Goal: Task Accomplishment & Management: Use online tool/utility

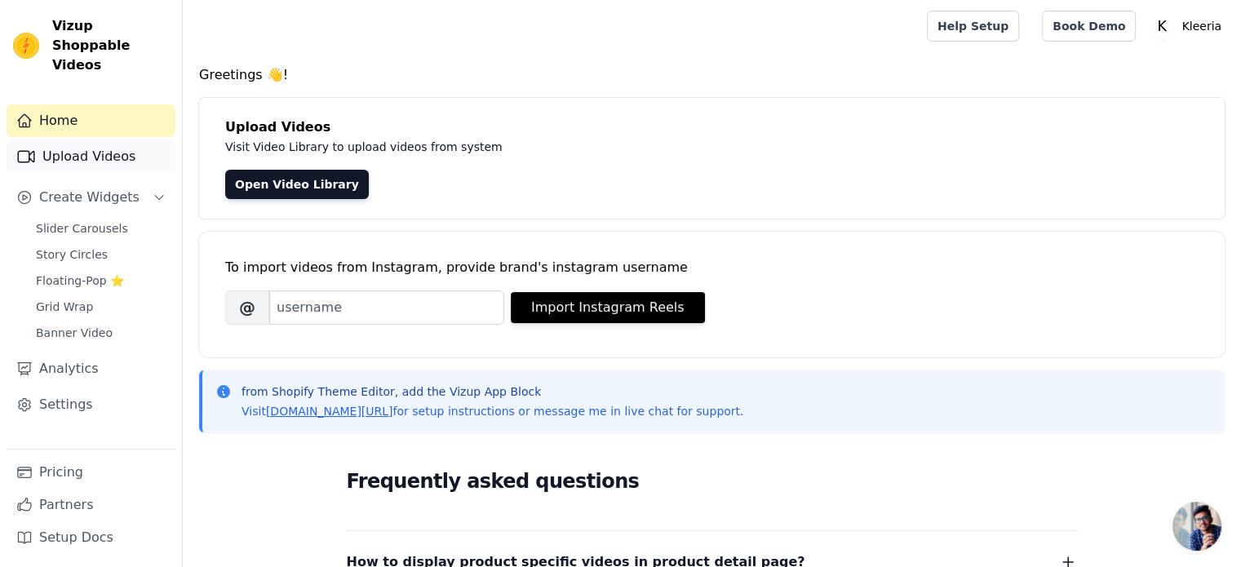
click at [92, 140] on link "Upload Videos" at bounding box center [91, 156] width 169 height 33
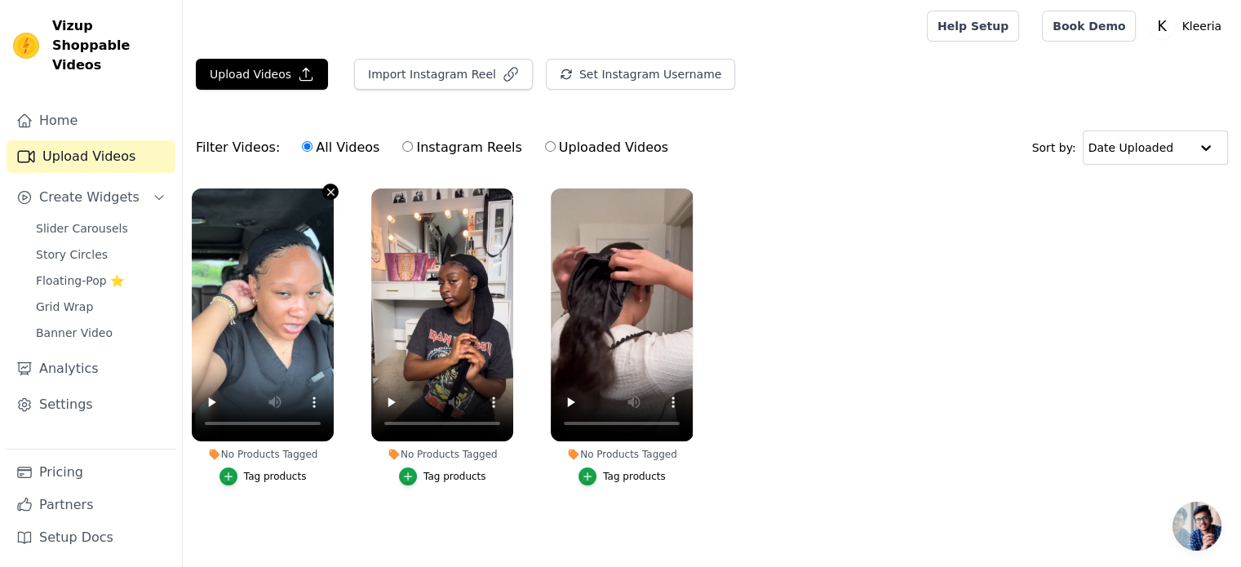
click at [330, 188] on icon "button" at bounding box center [331, 192] width 12 height 12
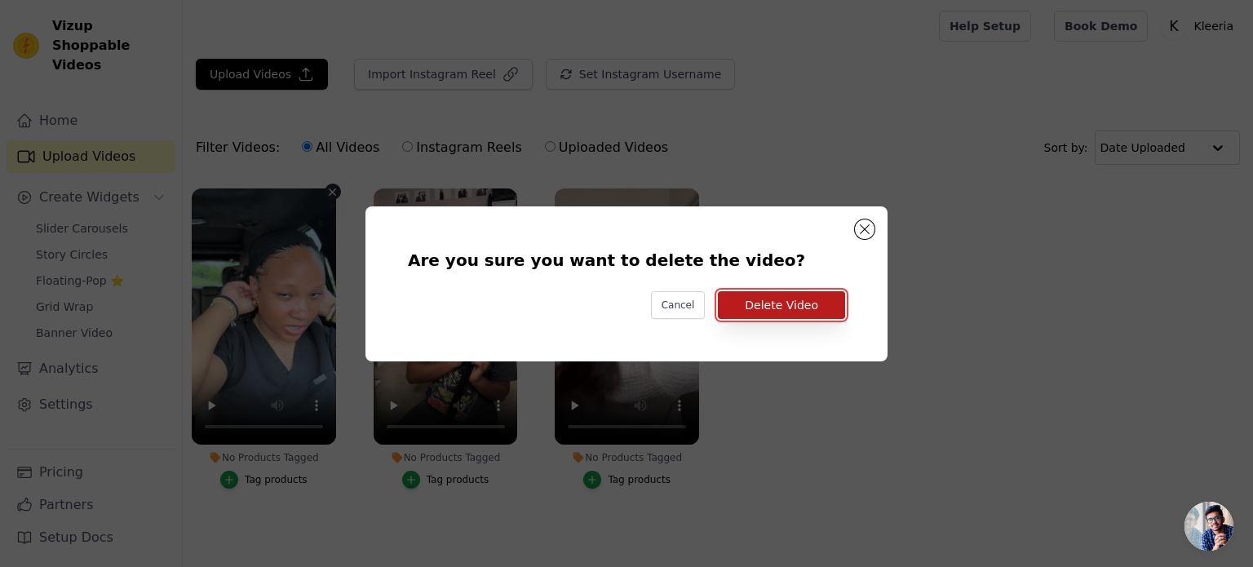
click at [754, 312] on button "Delete Video" at bounding box center [781, 305] width 127 height 28
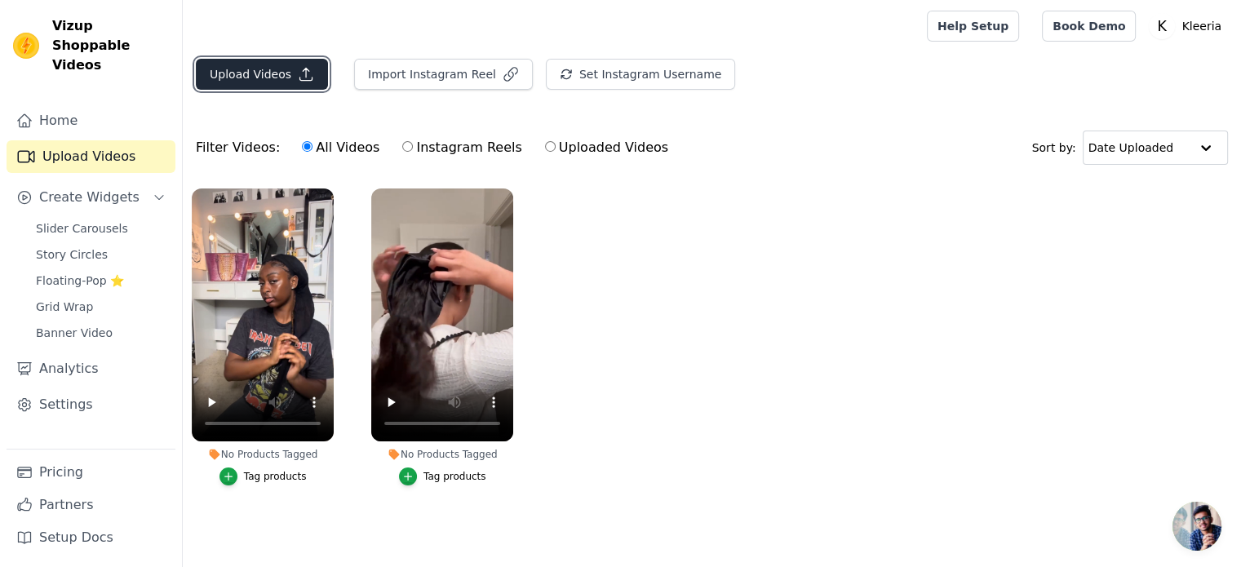
click at [286, 67] on button "Upload Videos" at bounding box center [262, 74] width 132 height 31
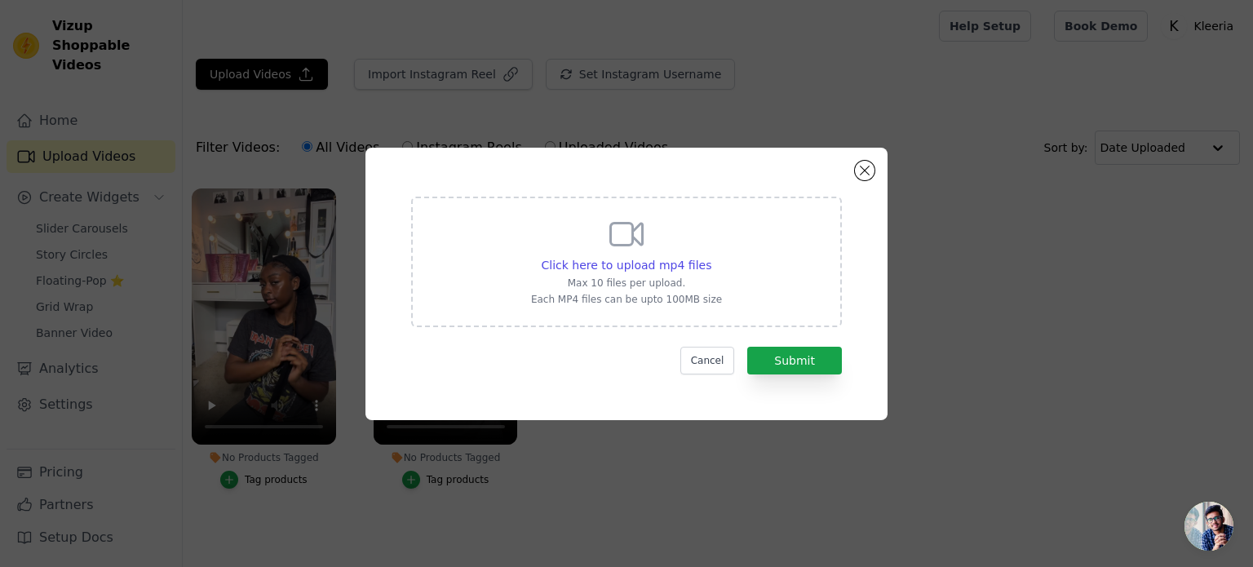
click at [640, 238] on icon at bounding box center [626, 234] width 39 height 39
click at [711, 256] on input "Click here to upload mp4 files Max 10 files per upload. Each MP4 files can be u…" at bounding box center [711, 256] width 1 height 1
type input "C:\fakepath\v3.mp4"
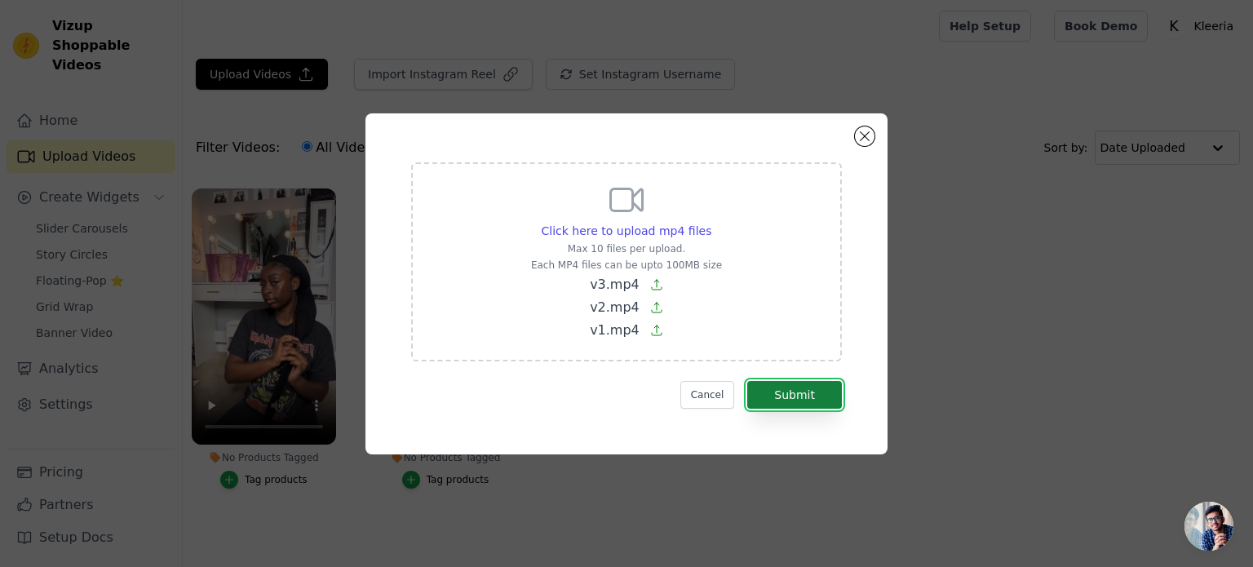
click at [813, 396] on button "Submit" at bounding box center [794, 395] width 95 height 28
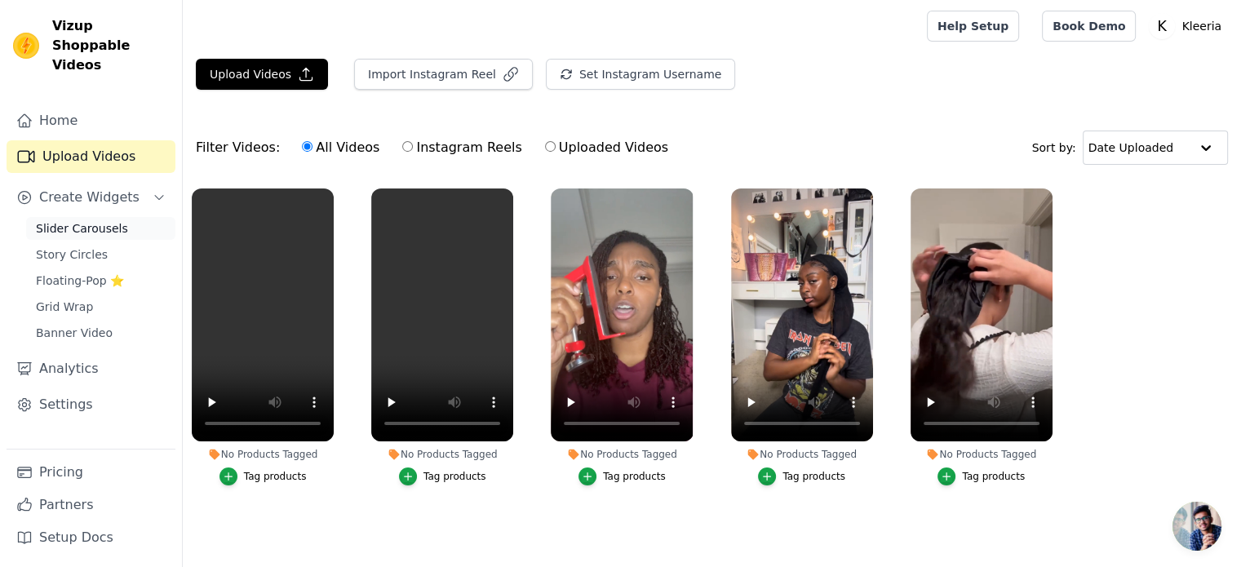
click at [67, 220] on span "Slider Carousels" at bounding box center [82, 228] width 92 height 16
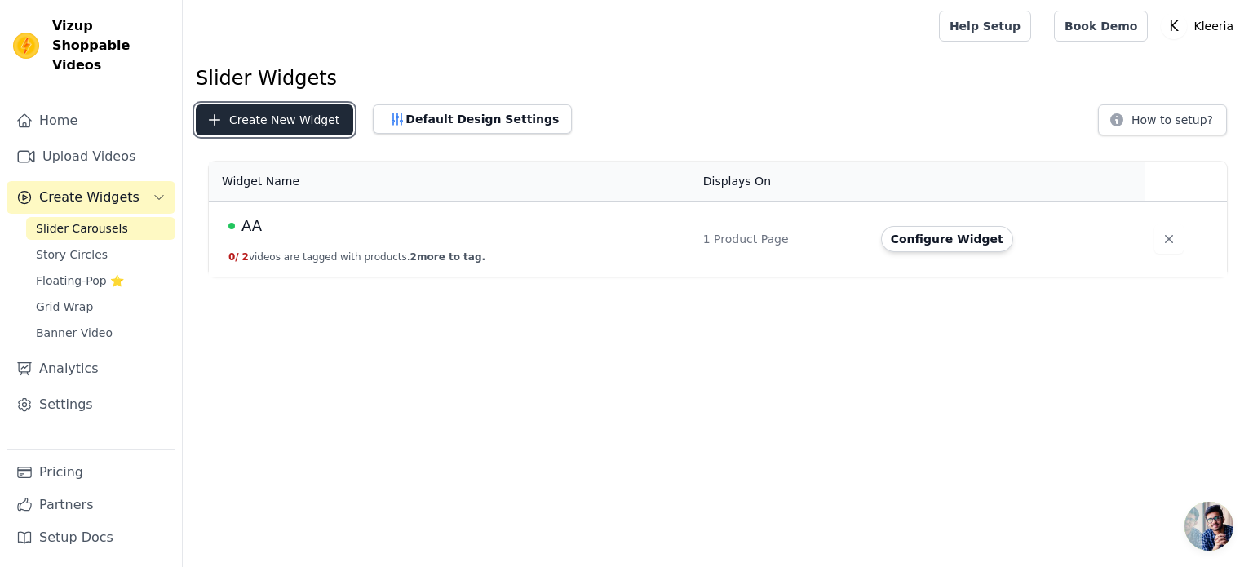
click at [299, 126] on button "Create New Widget" at bounding box center [274, 119] width 157 height 31
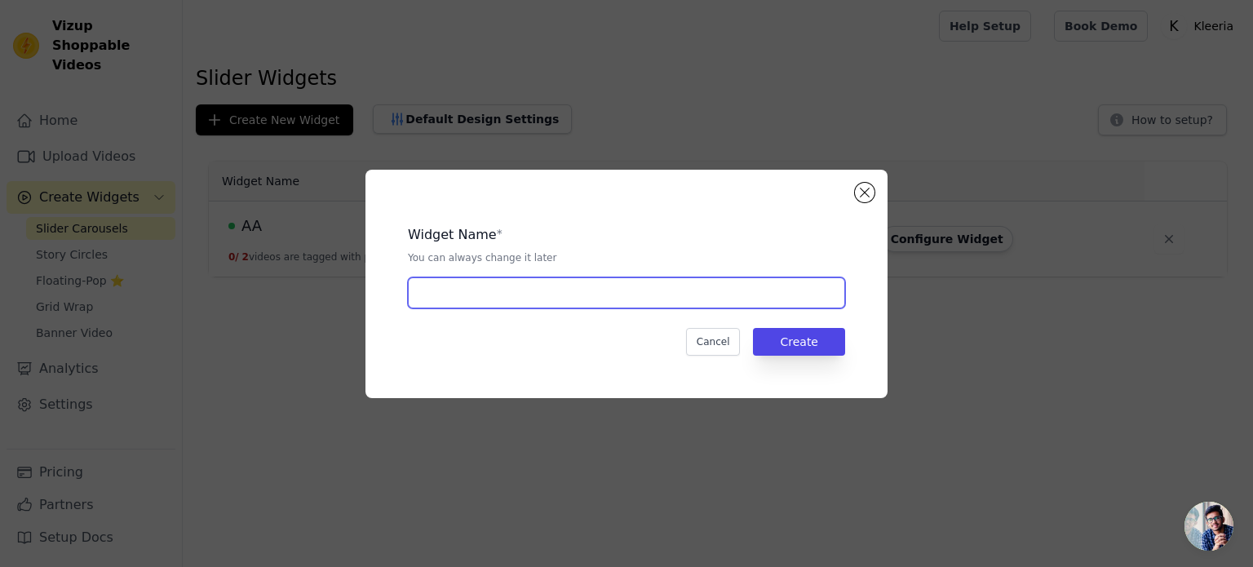
click at [595, 291] on input "text" at bounding box center [626, 292] width 437 height 31
type input "b"
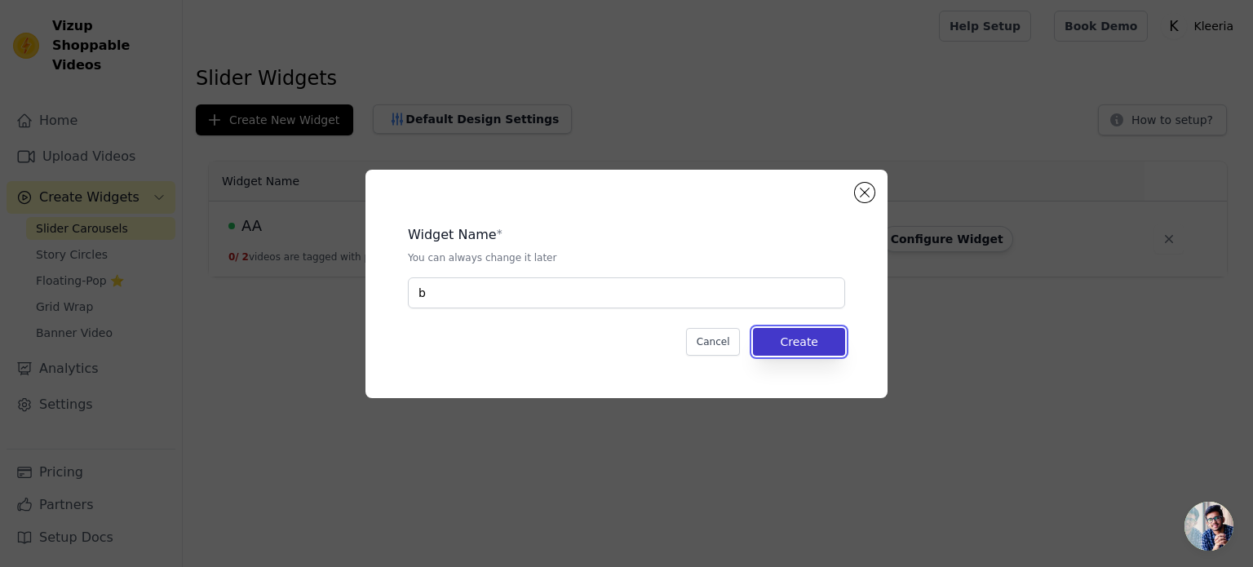
click at [803, 343] on button "Create" at bounding box center [799, 342] width 92 height 28
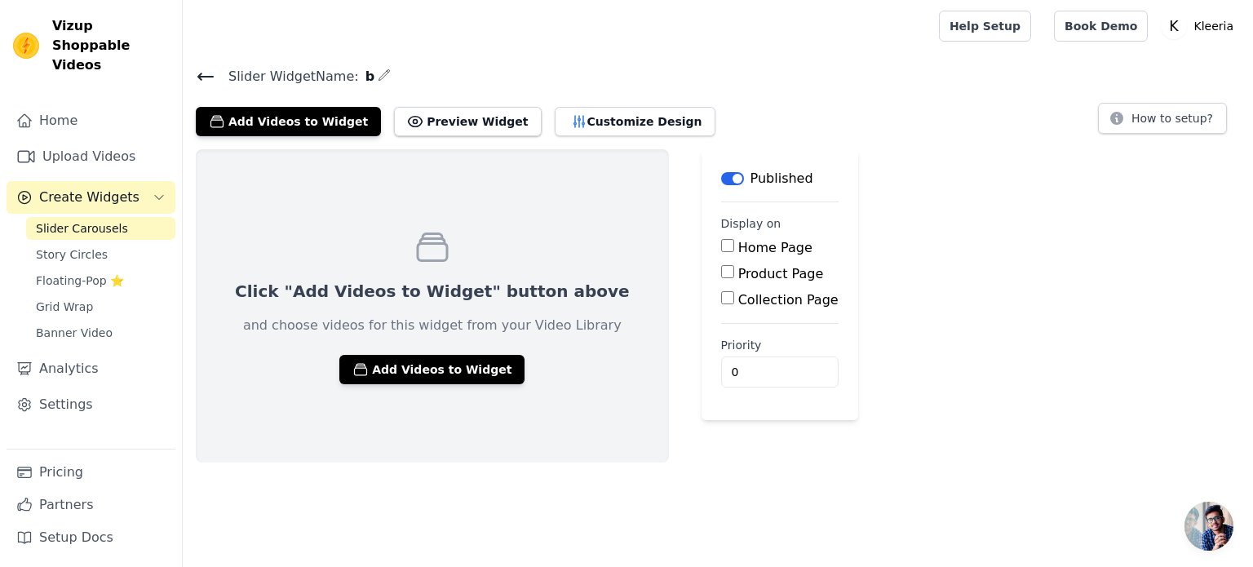
click at [721, 272] on input "Product Page" at bounding box center [727, 271] width 13 height 13
checkbox input "true"
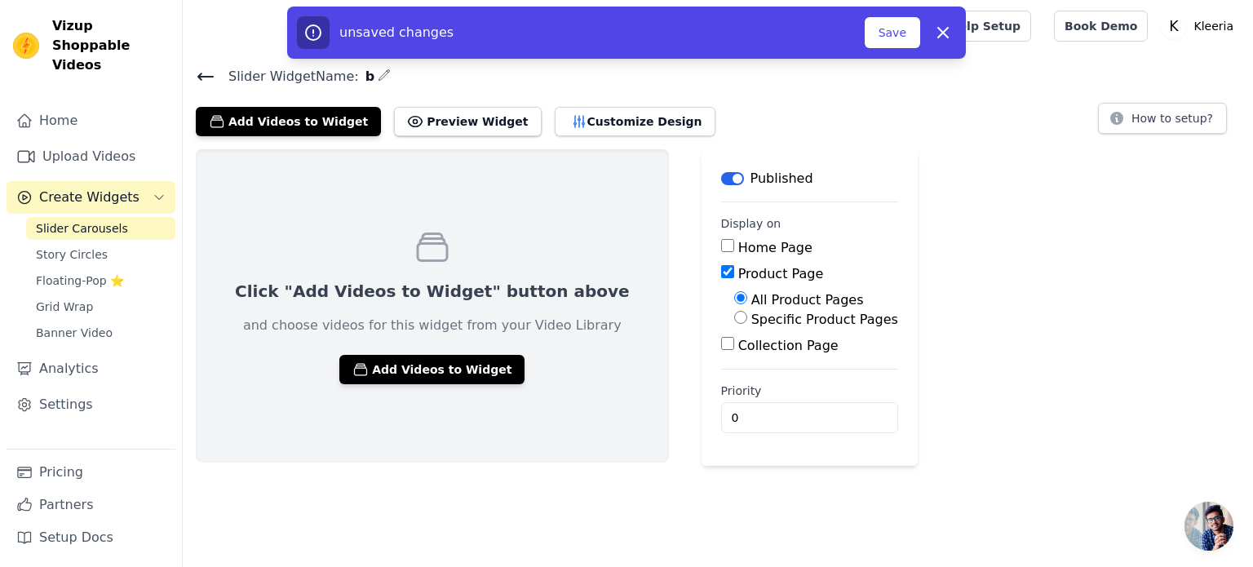
click at [734, 321] on input "Specific Product Pages" at bounding box center [740, 317] width 13 height 13
radio input "true"
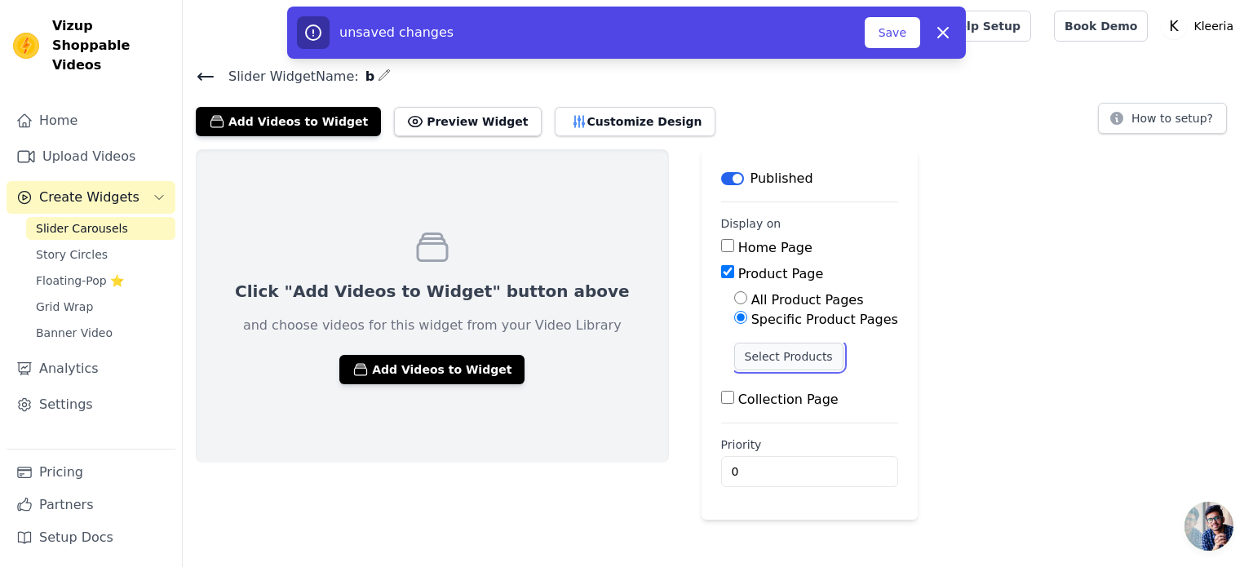
click at [734, 351] on button "Select Products" at bounding box center [788, 357] width 109 height 28
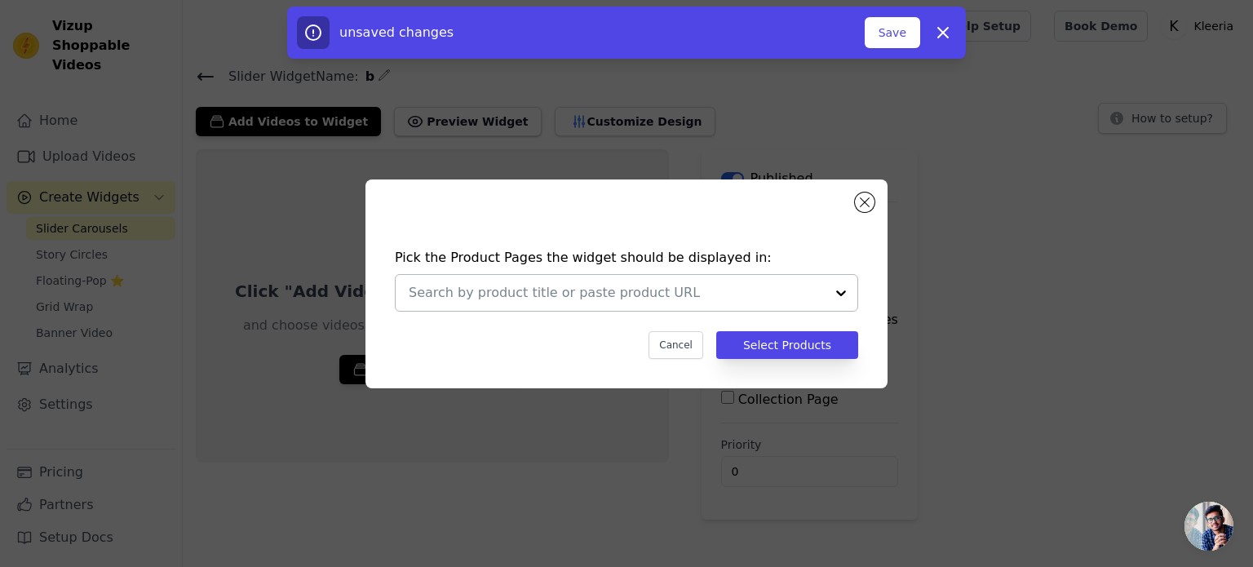
click at [611, 295] on input "text" at bounding box center [617, 293] width 416 height 20
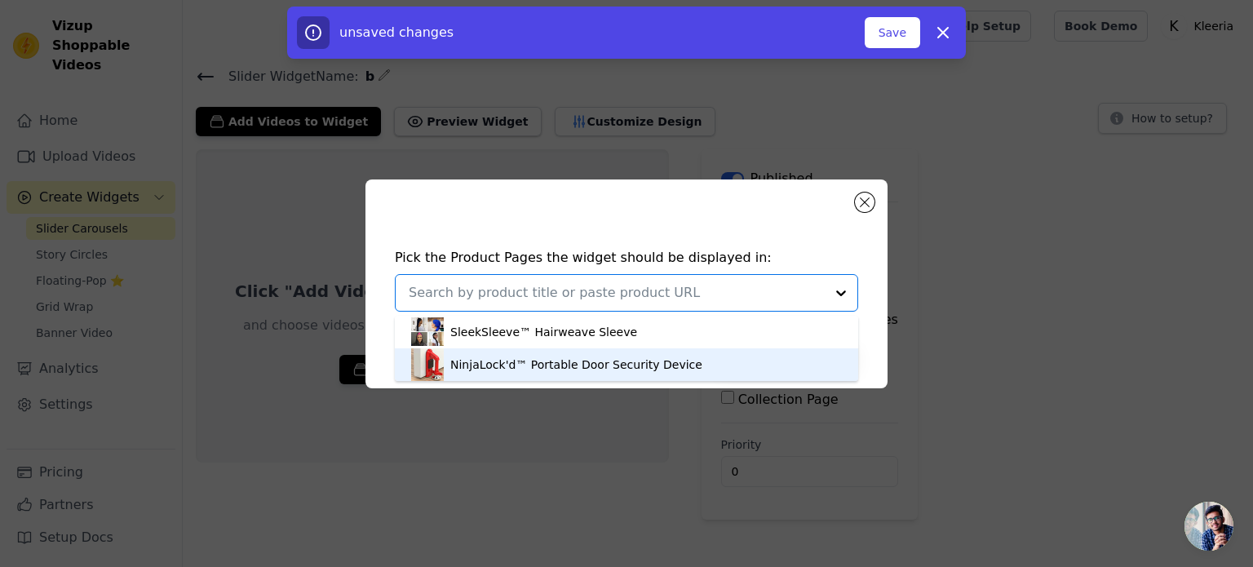
click at [589, 365] on div "NinjaLock'd™ Portable Door Security Device" at bounding box center [576, 365] width 252 height 16
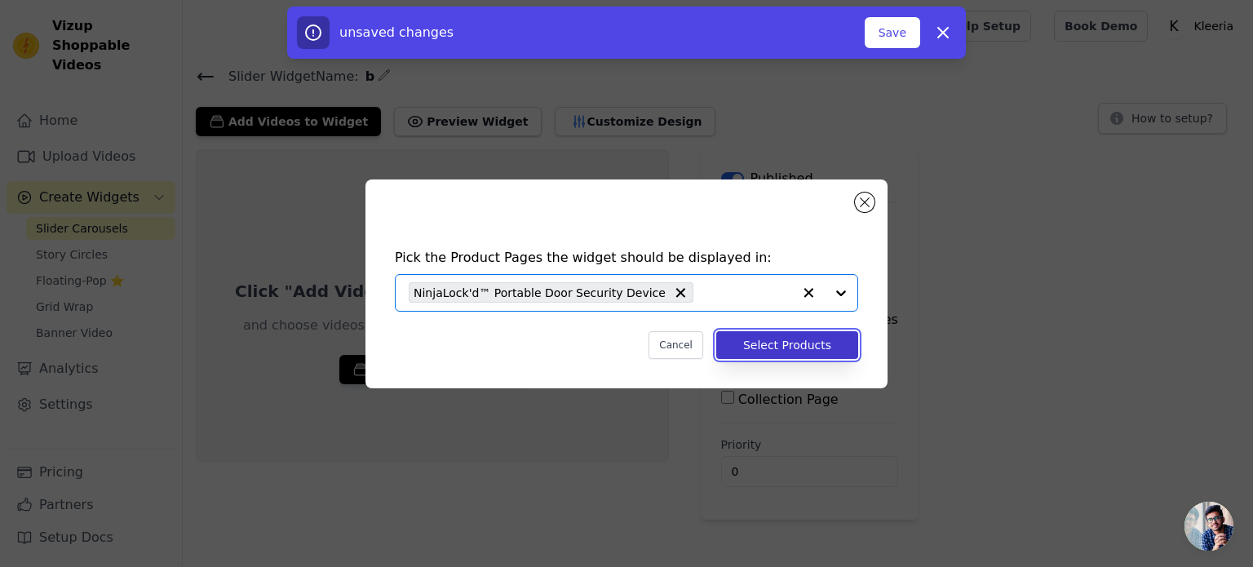
click at [805, 343] on button "Select Products" at bounding box center [787, 345] width 142 height 28
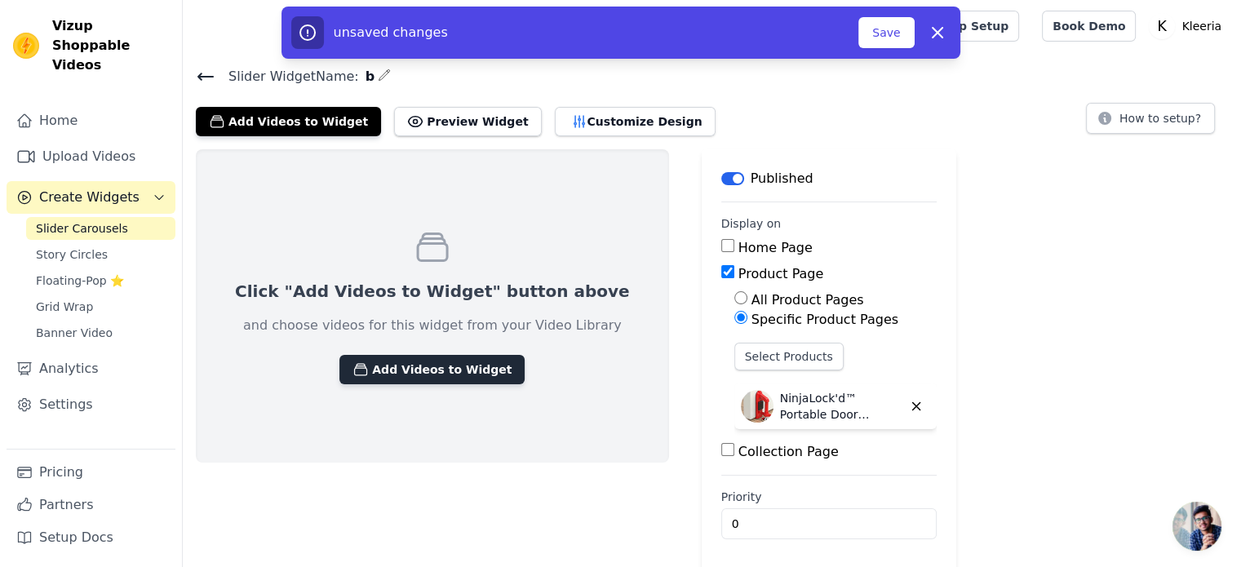
click at [416, 370] on button "Add Videos to Widget" at bounding box center [431, 369] width 185 height 29
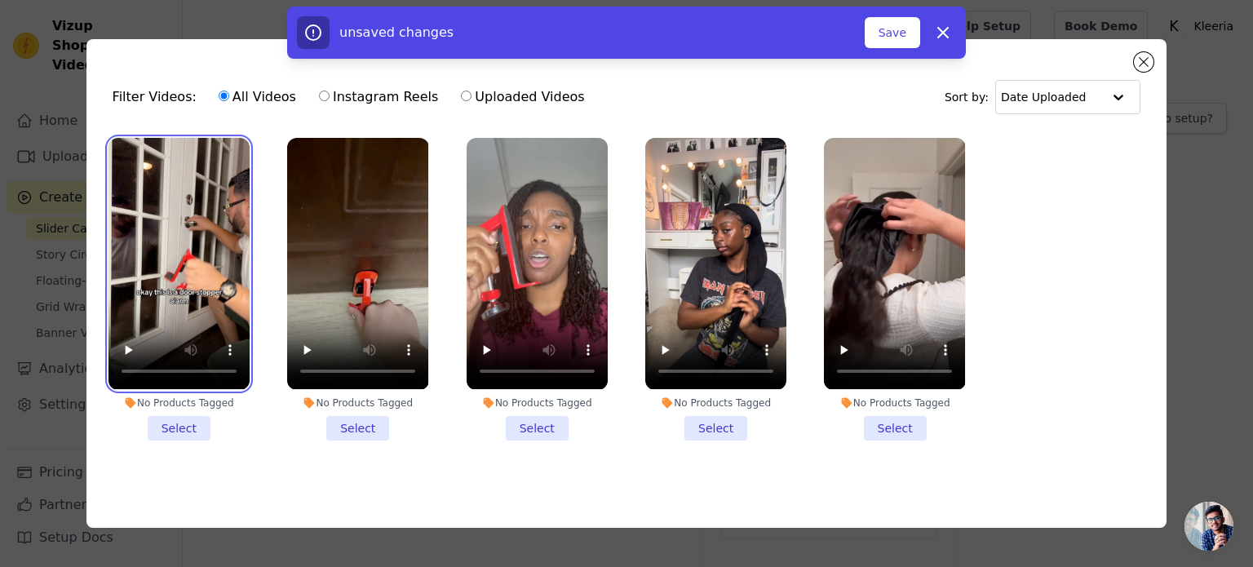
click at [204, 271] on video at bounding box center [179, 263] width 141 height 251
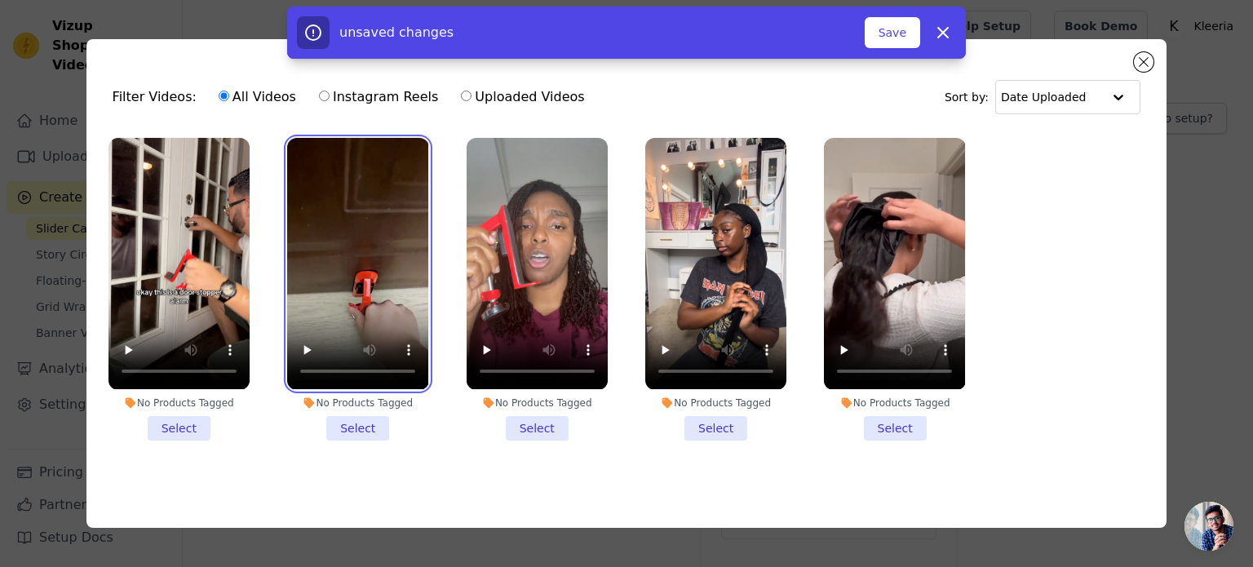
click at [355, 272] on video at bounding box center [357, 263] width 141 height 251
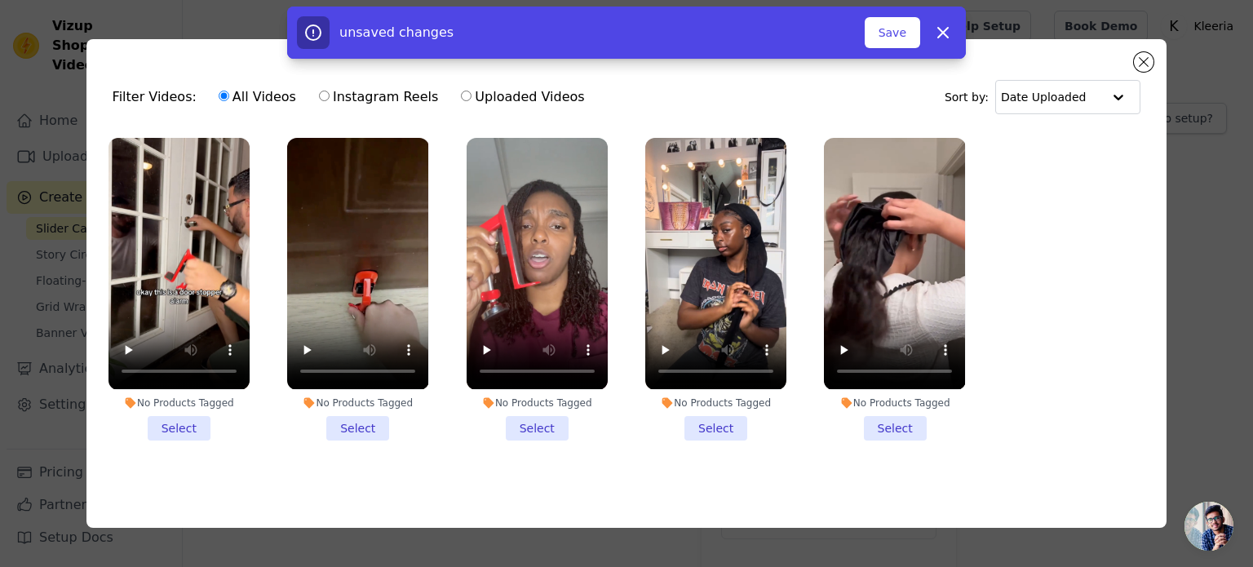
click at [189, 427] on li "No Products Tagged Select" at bounding box center [179, 289] width 141 height 302
click at [0, 0] on input "No Products Tagged Select" at bounding box center [0, 0] width 0 height 0
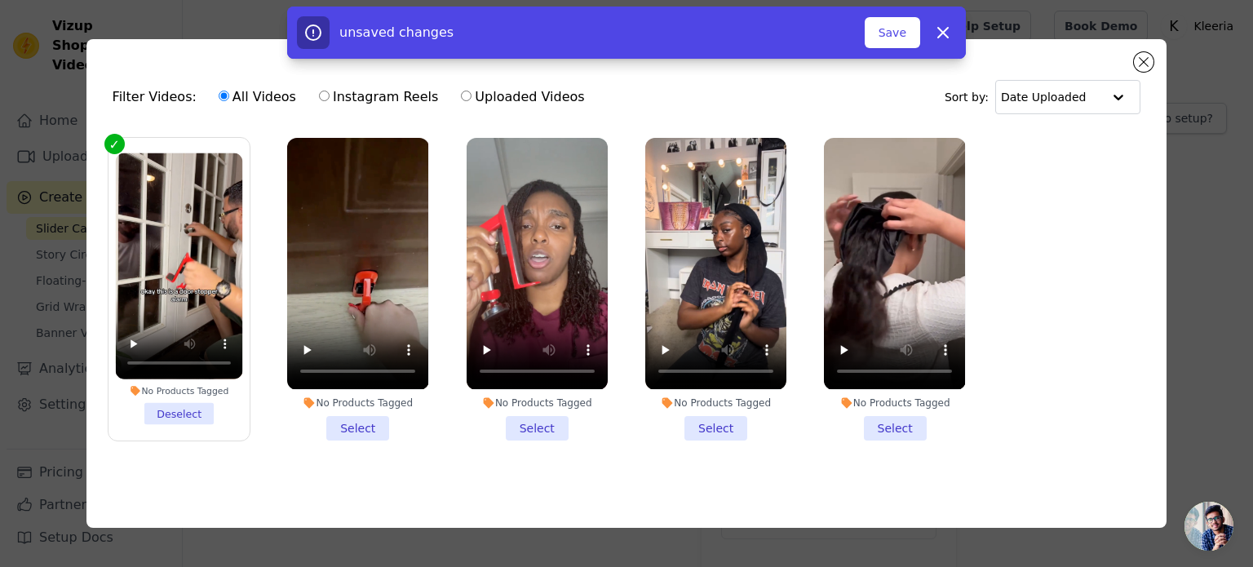
click at [343, 427] on li "No Products Tagged Select" at bounding box center [357, 289] width 141 height 302
click at [0, 0] on input "No Products Tagged Select" at bounding box center [0, 0] width 0 height 0
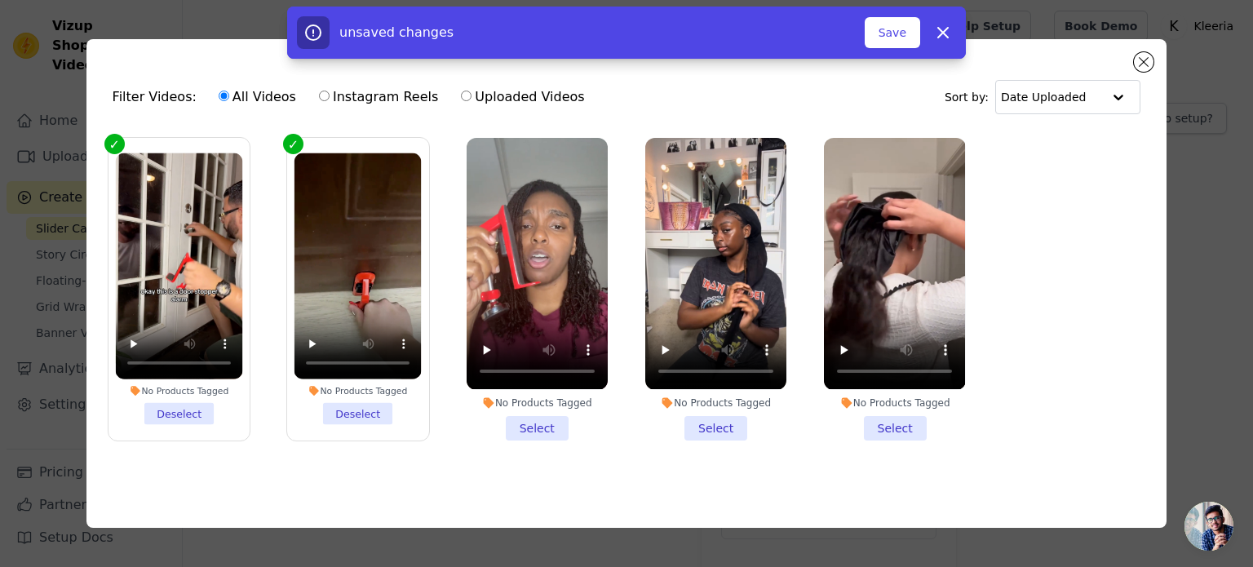
click at [531, 422] on li "No Products Tagged Select" at bounding box center [537, 289] width 141 height 302
click at [0, 0] on input "No Products Tagged Select" at bounding box center [0, 0] width 0 height 0
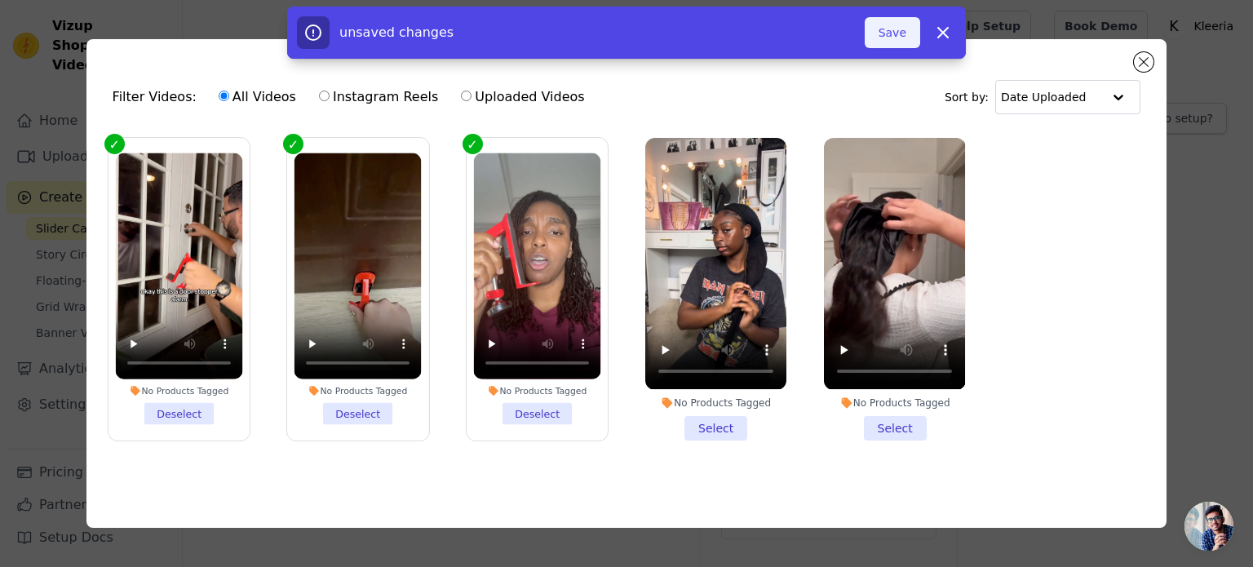
click at [897, 37] on button "Save" at bounding box center [892, 32] width 55 height 31
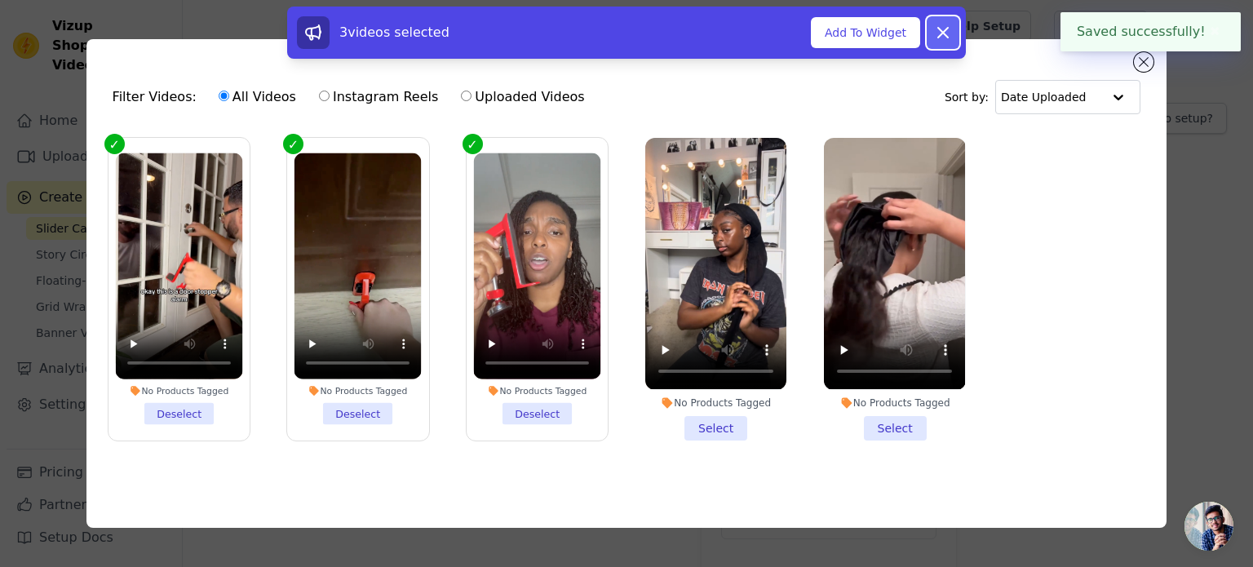
click at [946, 33] on icon at bounding box center [943, 33] width 20 height 20
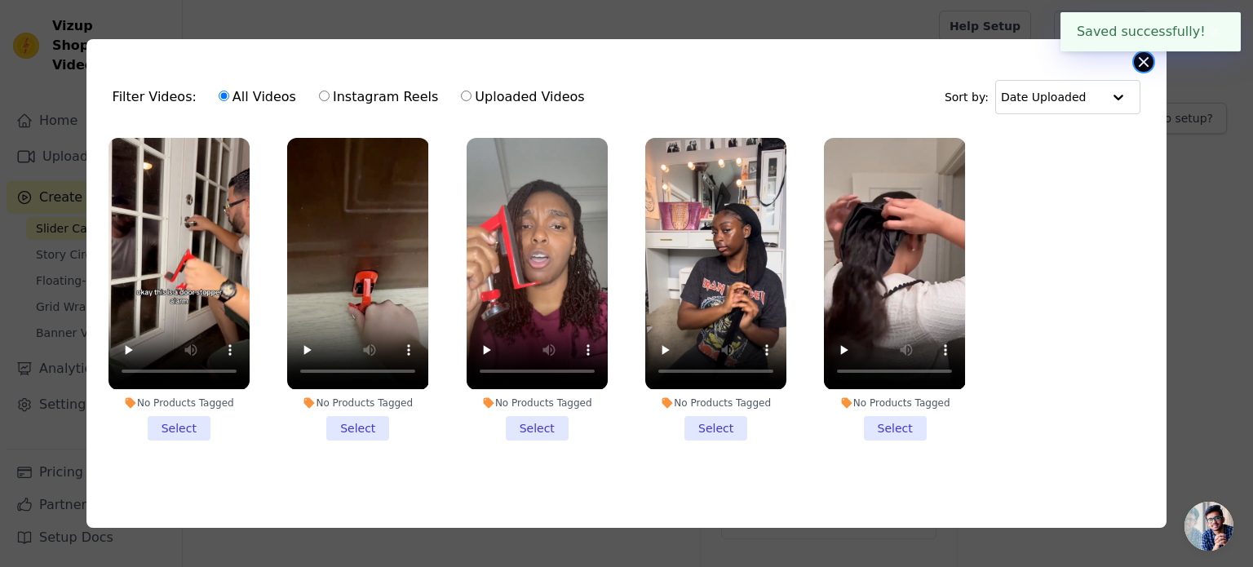
click at [1150, 55] on button "Close modal" at bounding box center [1144, 62] width 20 height 20
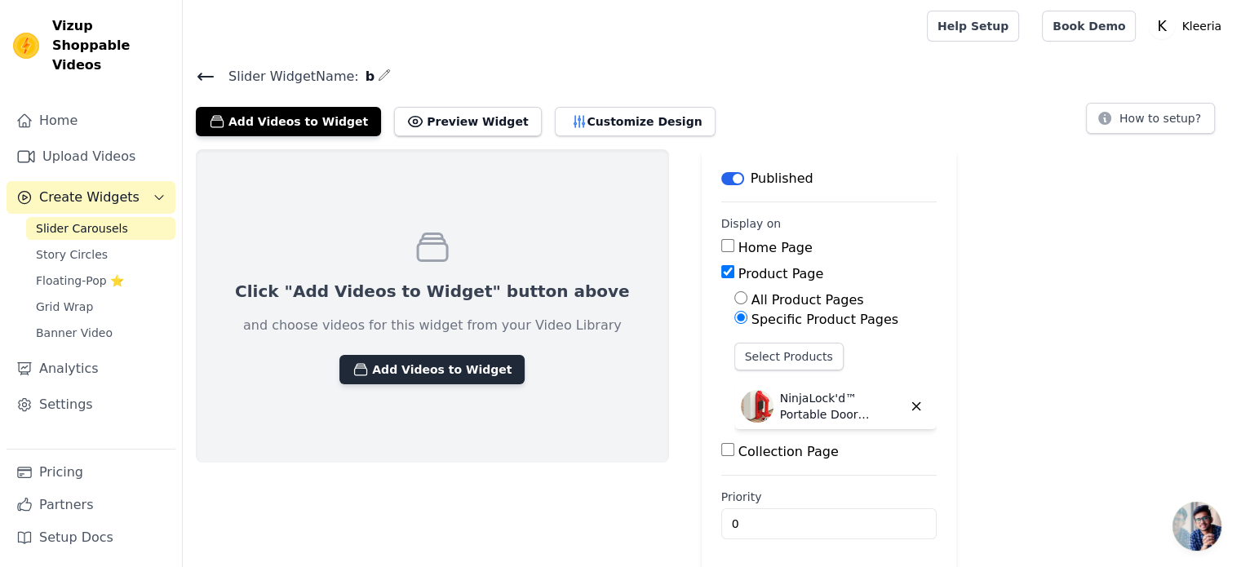
click at [421, 365] on button "Add Videos to Widget" at bounding box center [431, 369] width 185 height 29
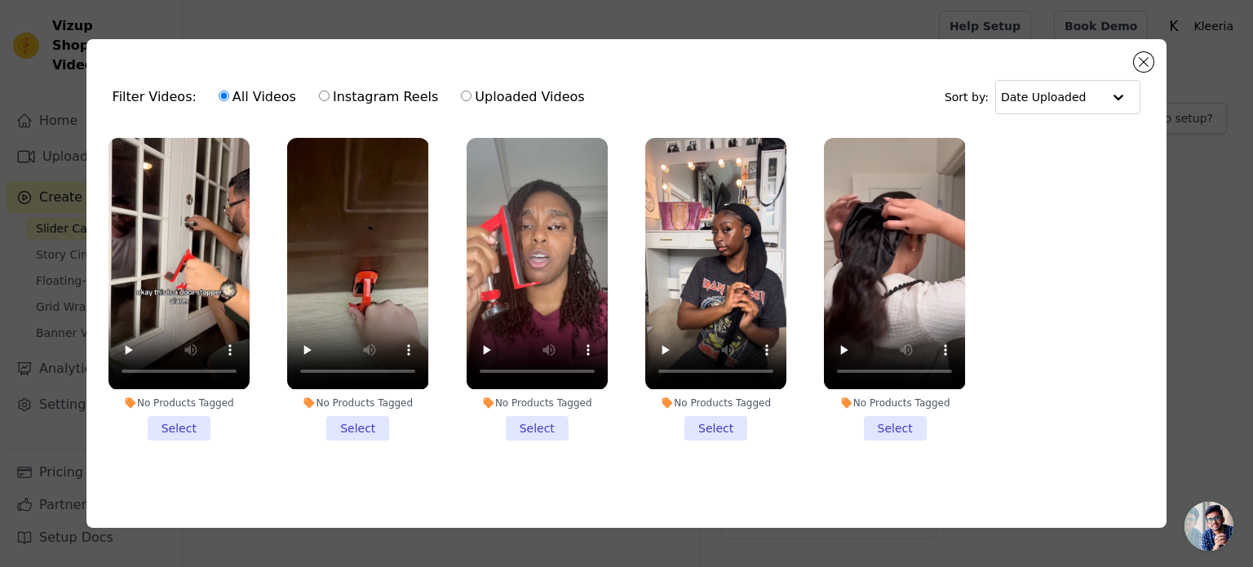
click at [181, 427] on li "No Products Tagged Select" at bounding box center [179, 289] width 141 height 302
click at [0, 0] on input "No Products Tagged Select" at bounding box center [0, 0] width 0 height 0
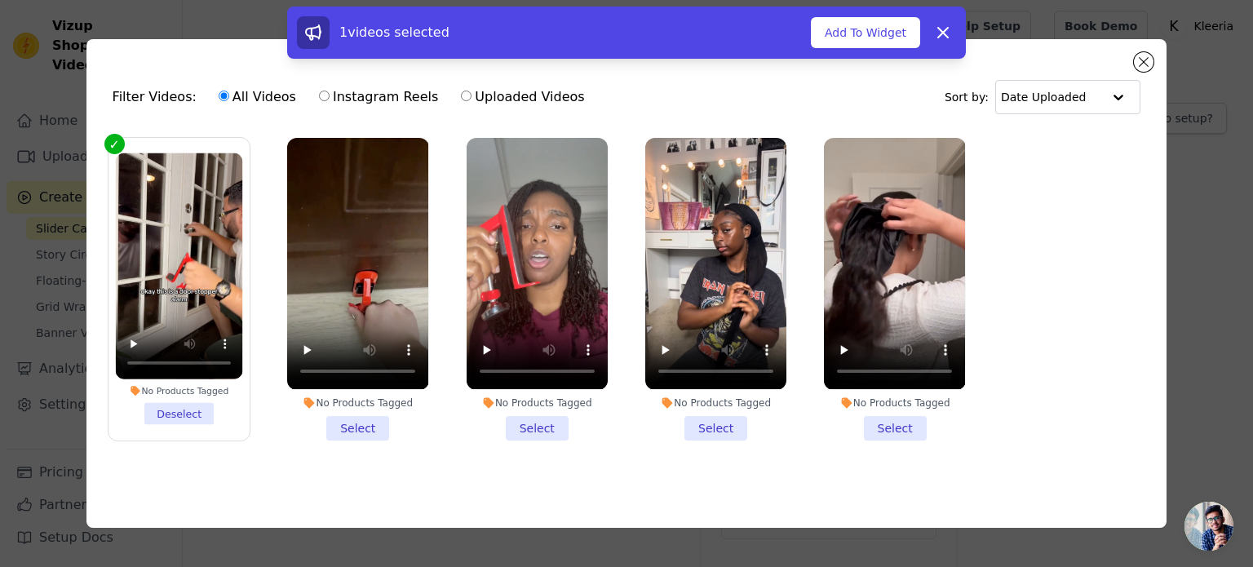
click at [346, 423] on li "No Products Tagged Select" at bounding box center [357, 289] width 141 height 302
click at [0, 0] on input "No Products Tagged Select" at bounding box center [0, 0] width 0 height 0
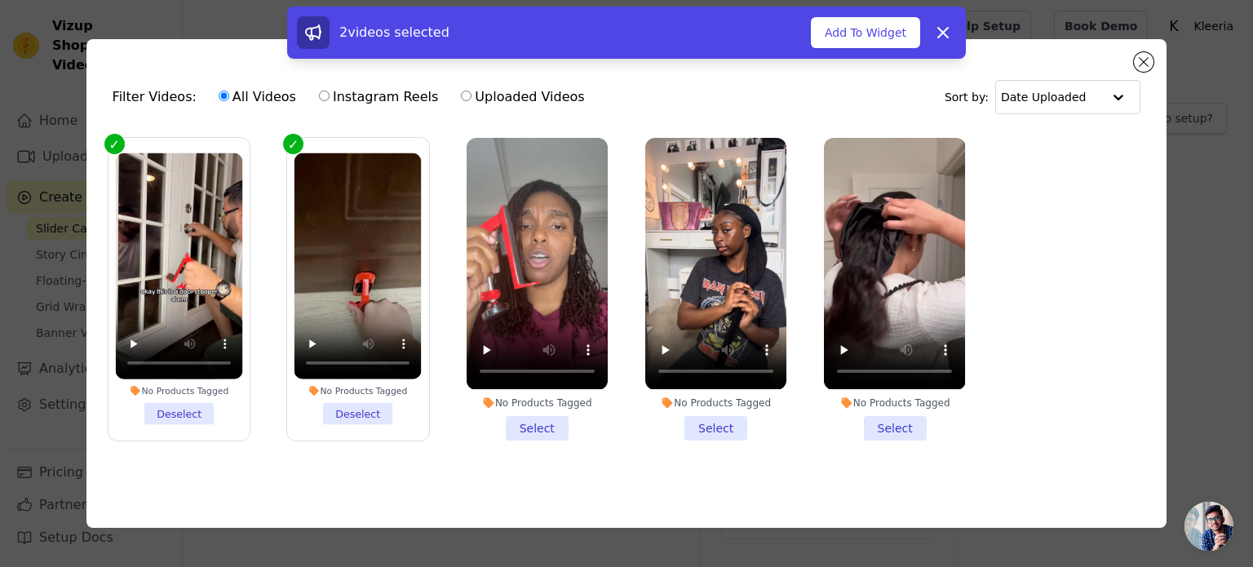
click at [541, 429] on li "No Products Tagged Select" at bounding box center [537, 289] width 141 height 302
click at [0, 0] on input "No Products Tagged Select" at bounding box center [0, 0] width 0 height 0
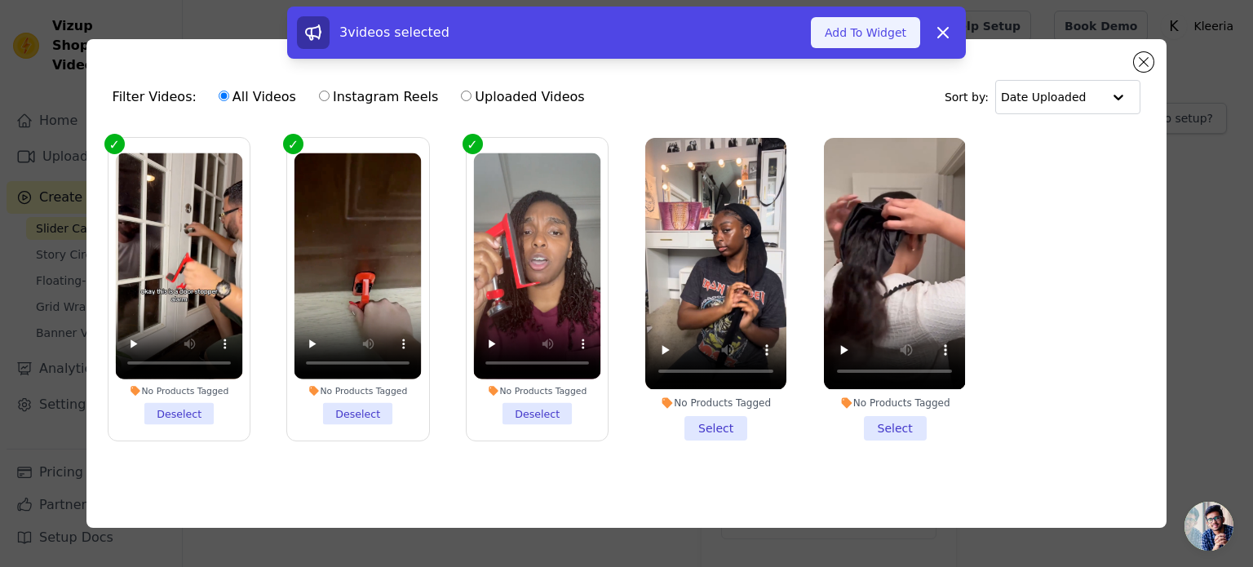
click at [836, 38] on button "Add To Widget" at bounding box center [865, 32] width 109 height 31
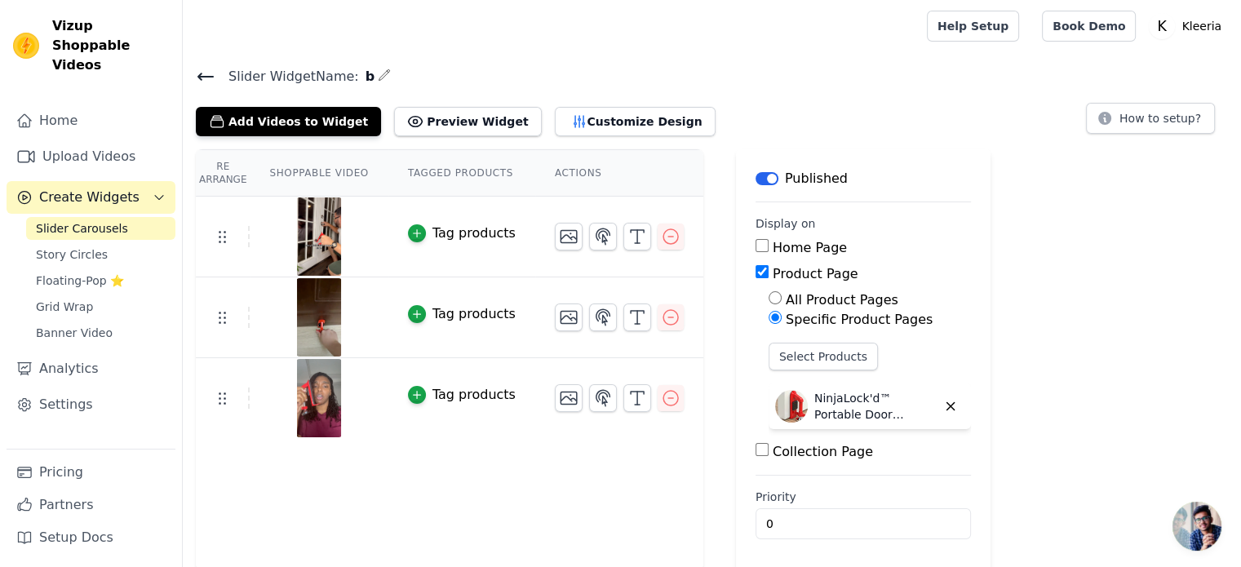
scroll to position [2, 0]
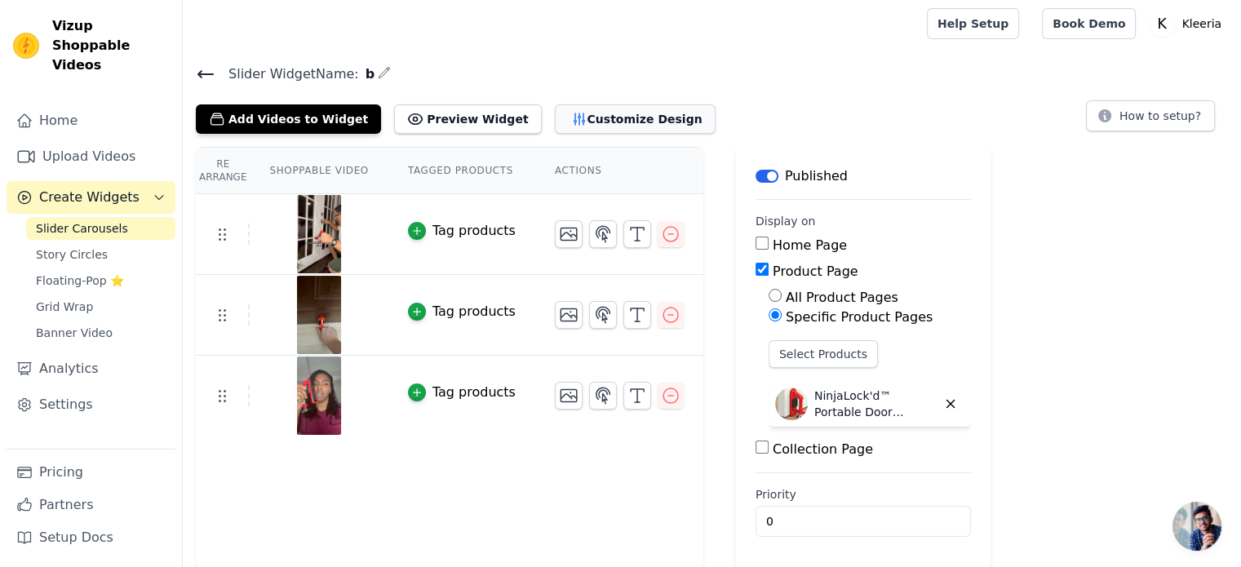
click at [571, 117] on icon "button" at bounding box center [579, 119] width 16 height 16
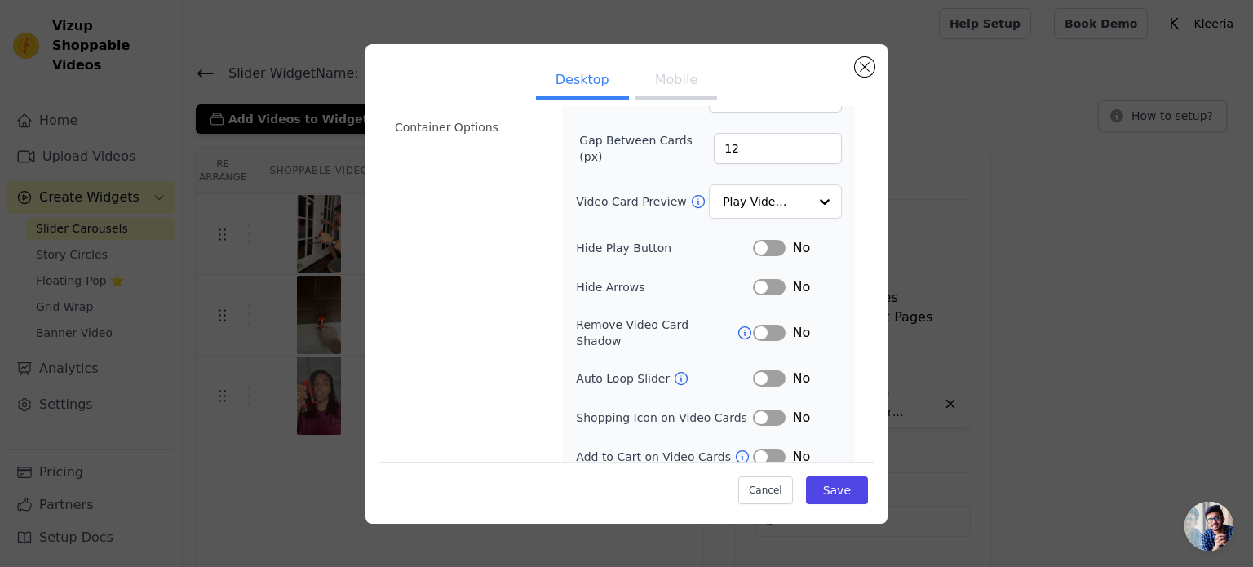
scroll to position [150, 0]
click at [675, 371] on icon at bounding box center [681, 377] width 12 height 12
click at [754, 370] on button "Label" at bounding box center [769, 378] width 33 height 16
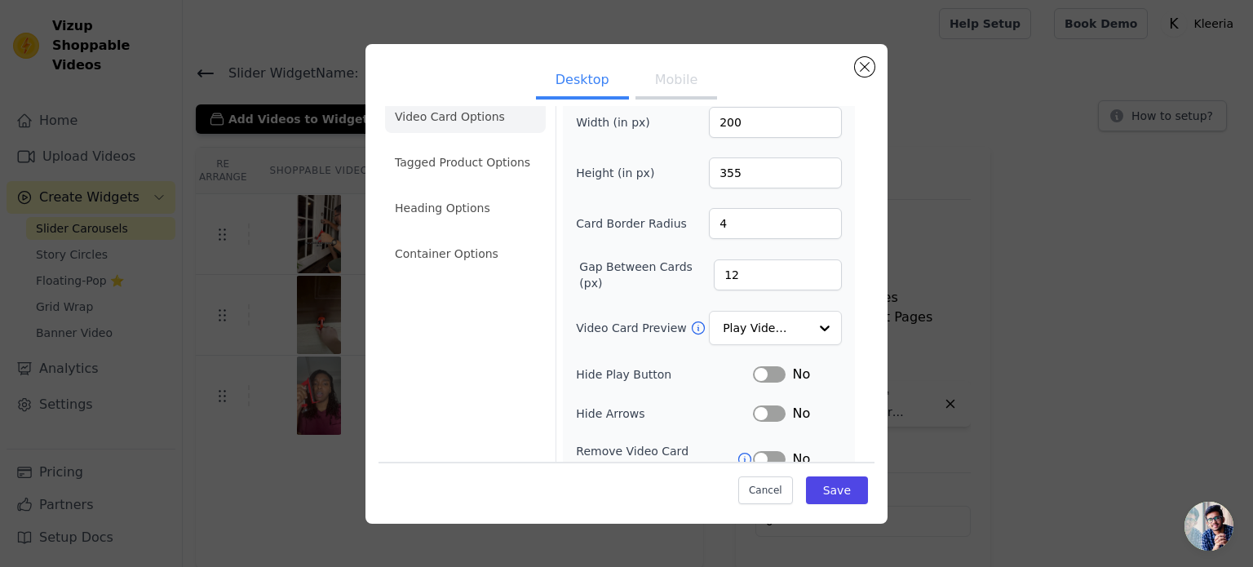
scroll to position [0, 0]
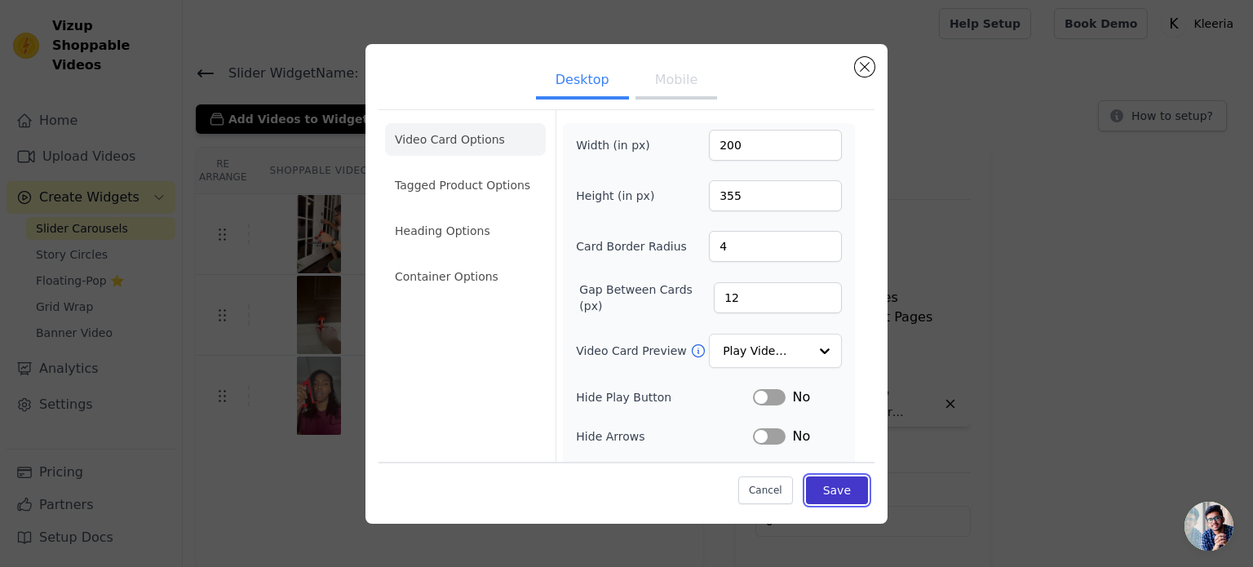
click at [829, 486] on button "Save" at bounding box center [837, 490] width 62 height 28
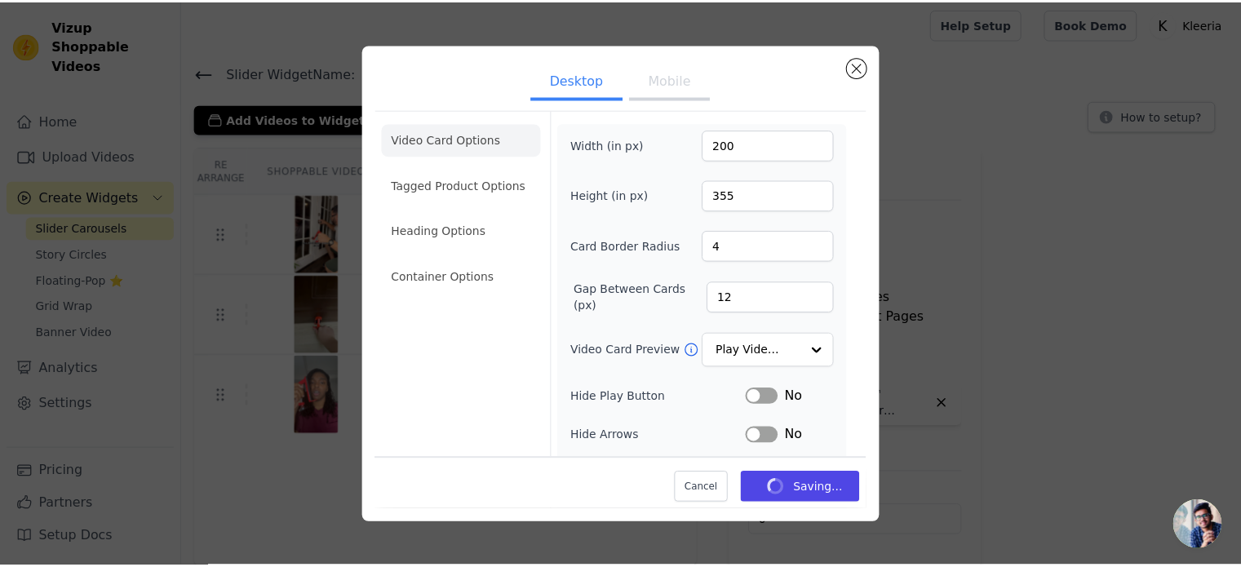
scroll to position [2, 0]
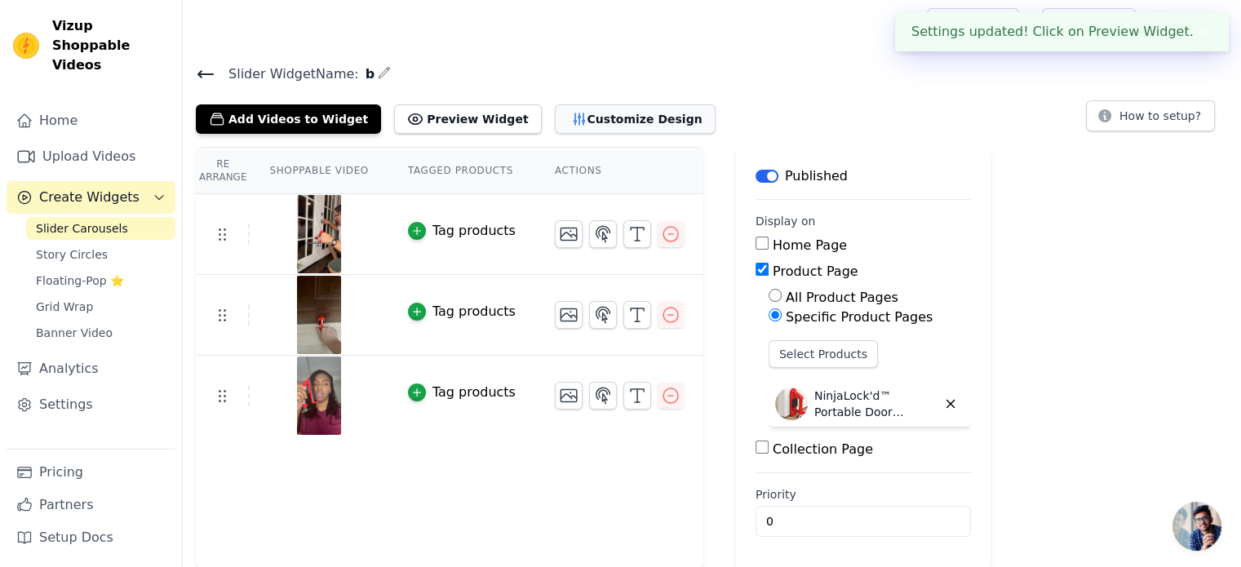
click at [555, 104] on button "Customize Design" at bounding box center [635, 118] width 161 height 29
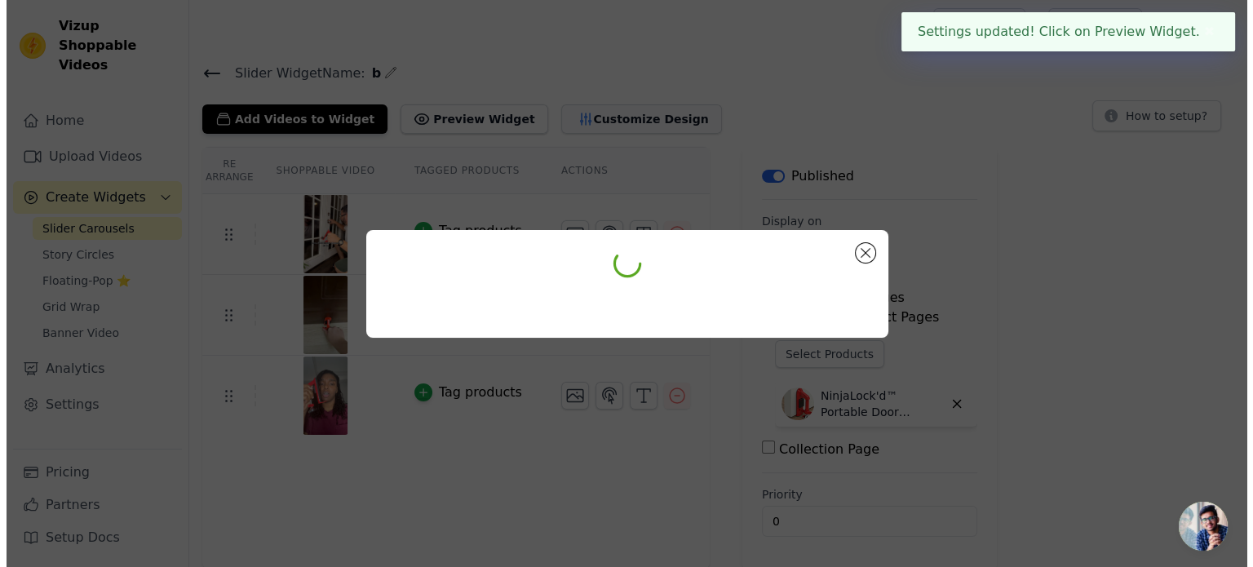
scroll to position [0, 0]
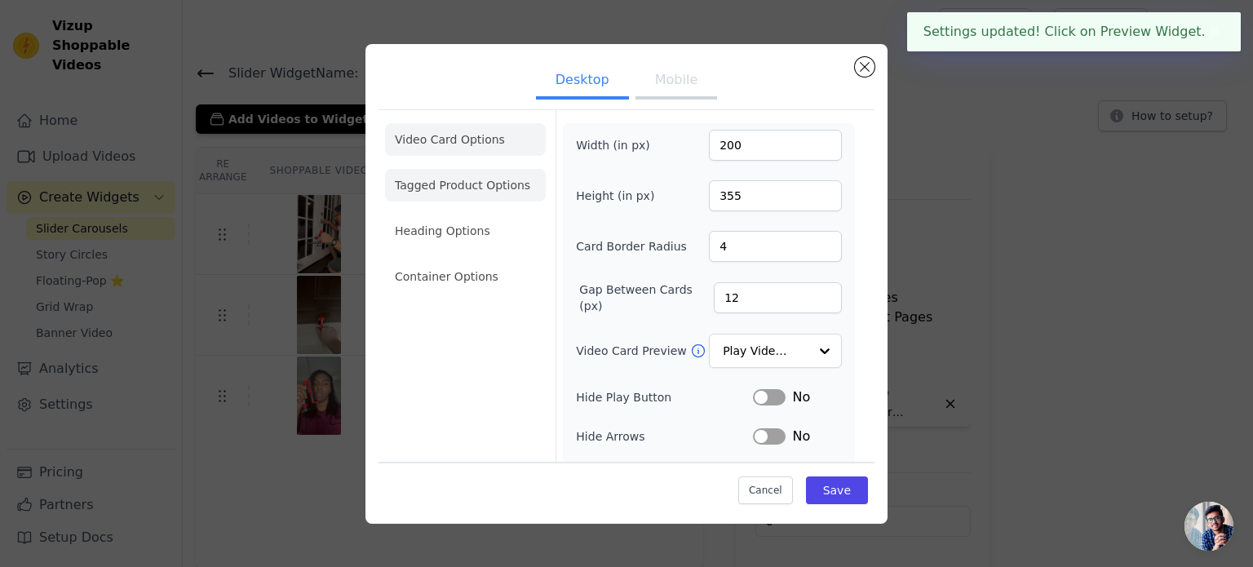
click at [438, 189] on li "Tagged Product Options" at bounding box center [465, 185] width 161 height 33
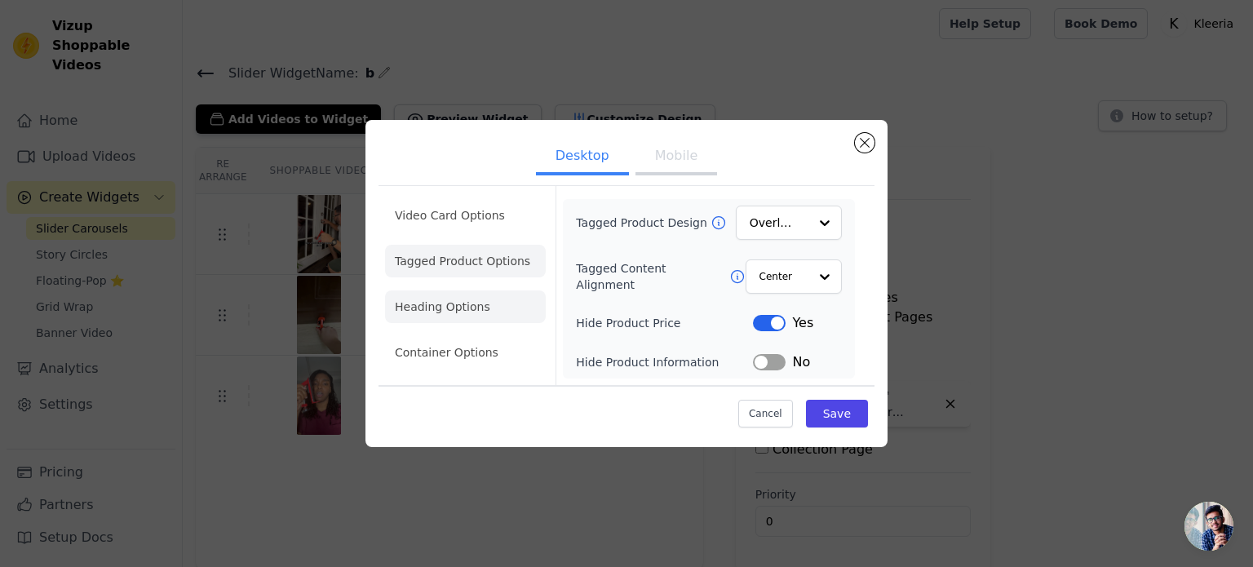
click at [450, 308] on li "Heading Options" at bounding box center [465, 306] width 161 height 33
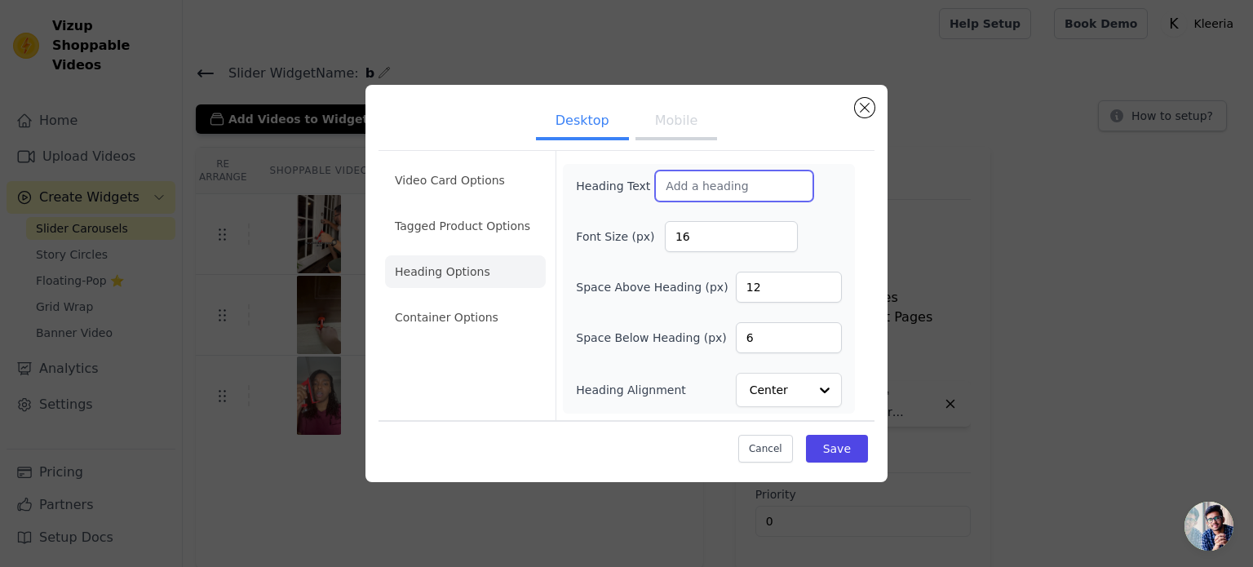
click at [760, 191] on input "Heading Text" at bounding box center [734, 186] width 158 height 31
type input "We've Gone Viral!"
click at [844, 453] on button "Save" at bounding box center [837, 449] width 62 height 28
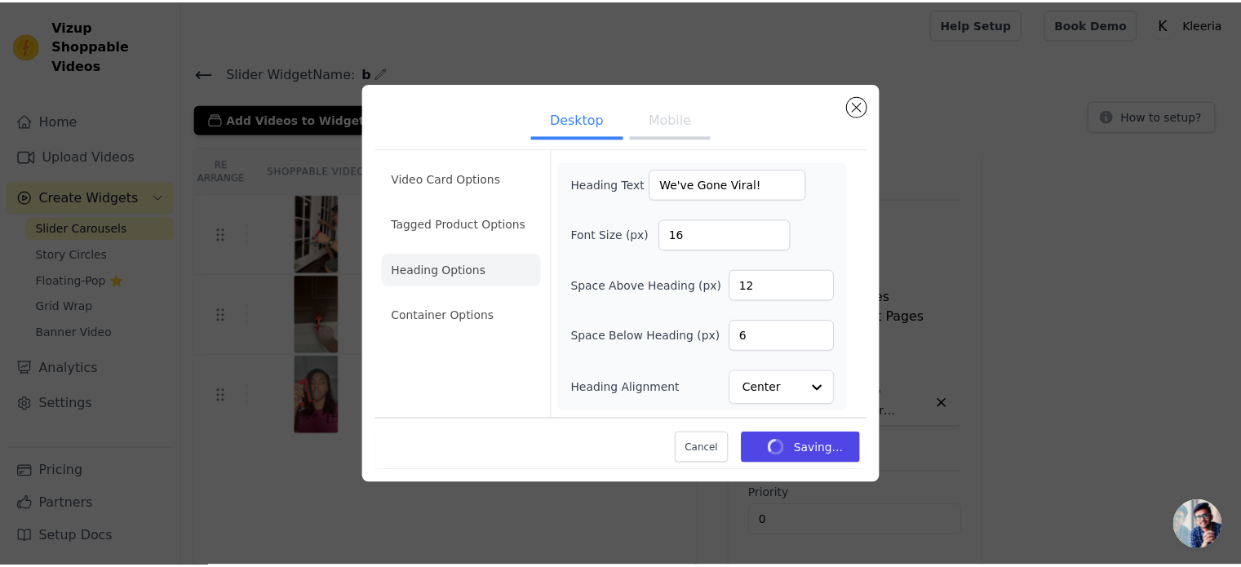
scroll to position [2, 0]
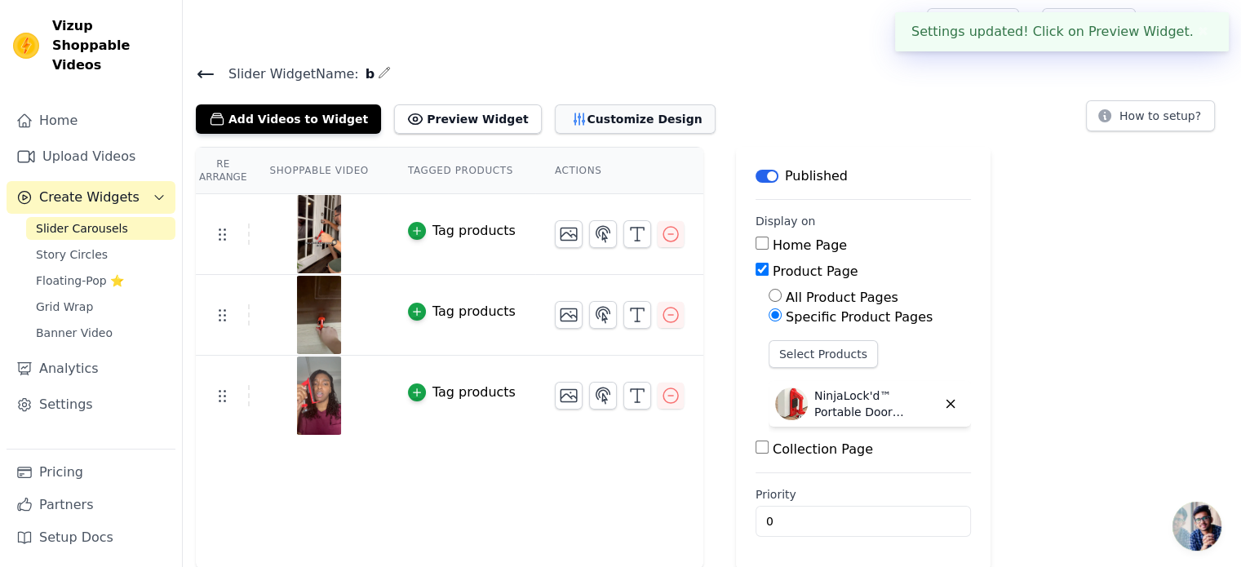
click at [586, 117] on button "Customize Design" at bounding box center [635, 118] width 161 height 29
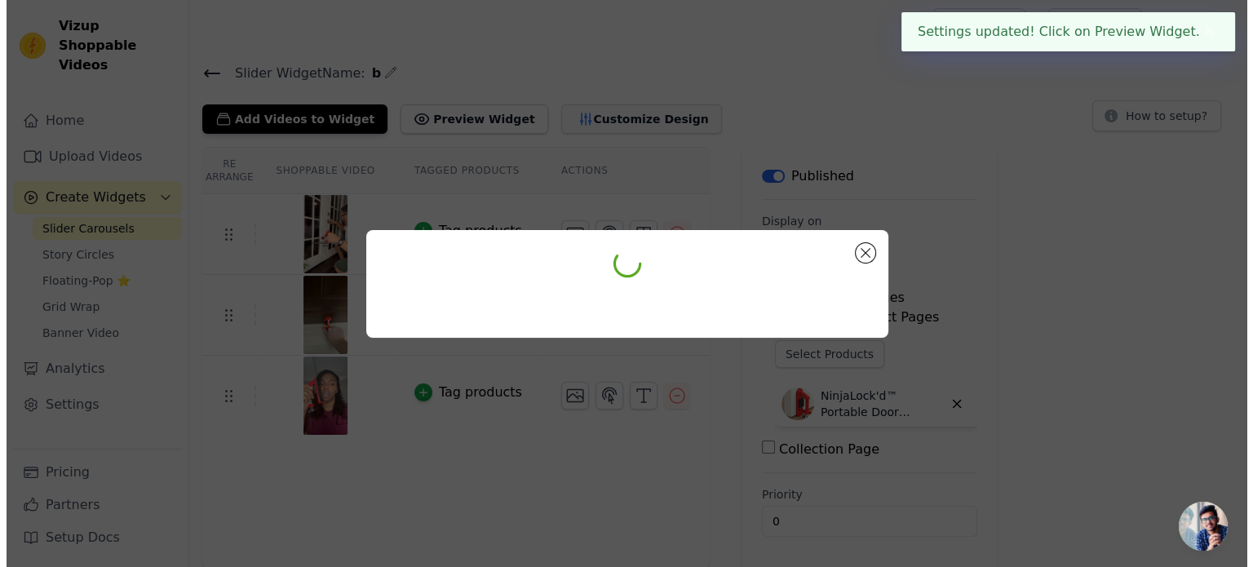
scroll to position [0, 0]
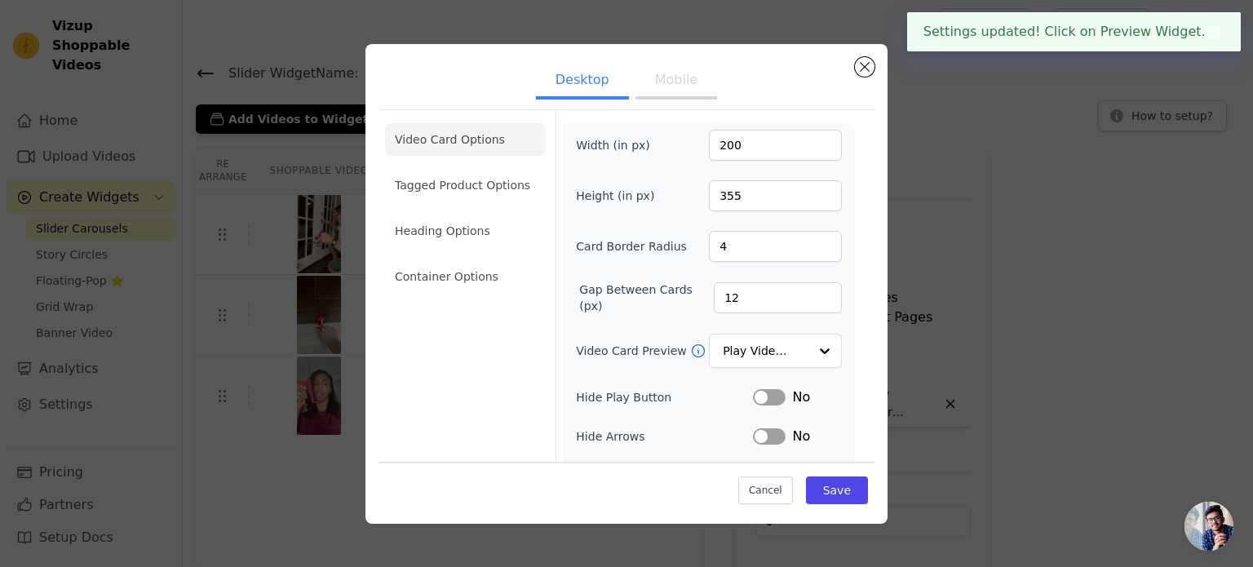
click at [657, 81] on button "Mobile" at bounding box center [677, 82] width 82 height 36
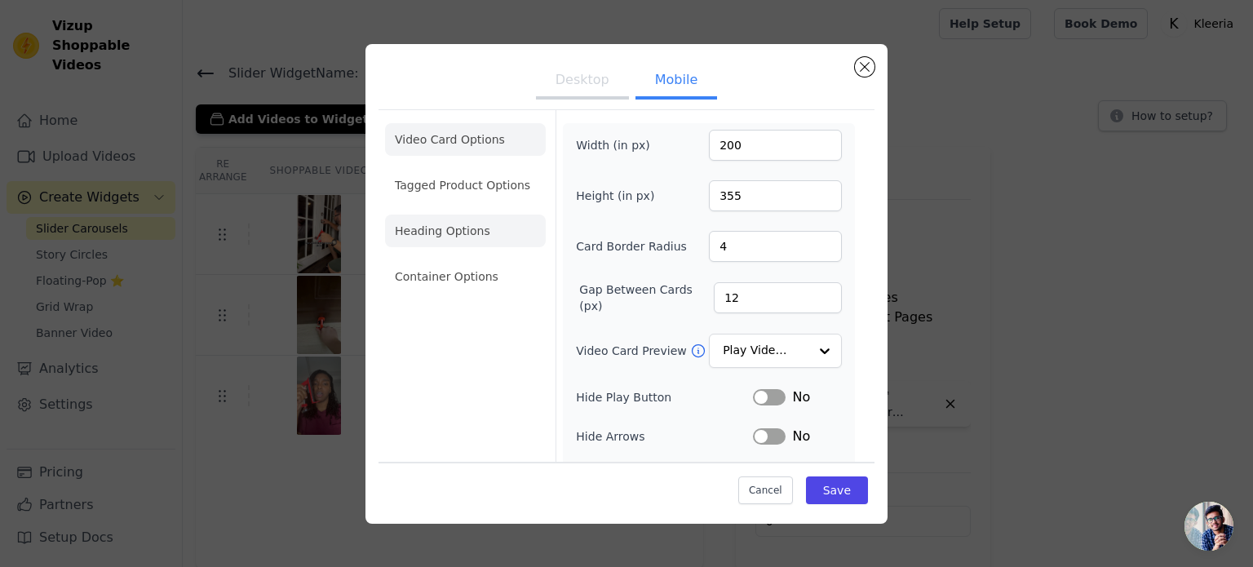
click at [460, 221] on li "Heading Options" at bounding box center [465, 231] width 161 height 33
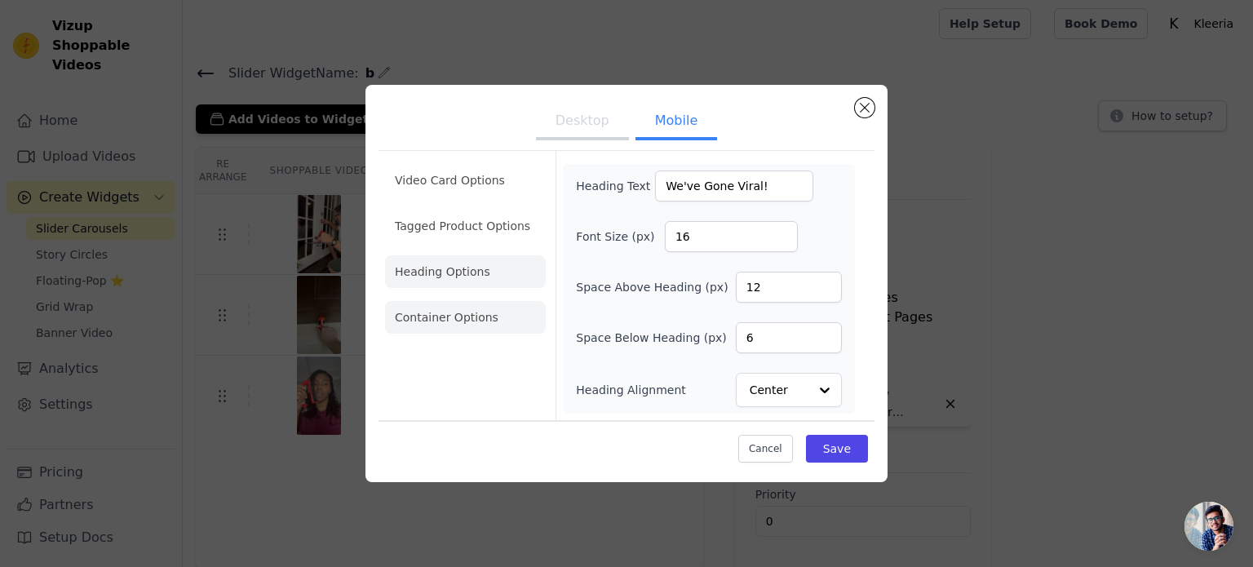
click at [490, 316] on li "Container Options" at bounding box center [465, 317] width 161 height 33
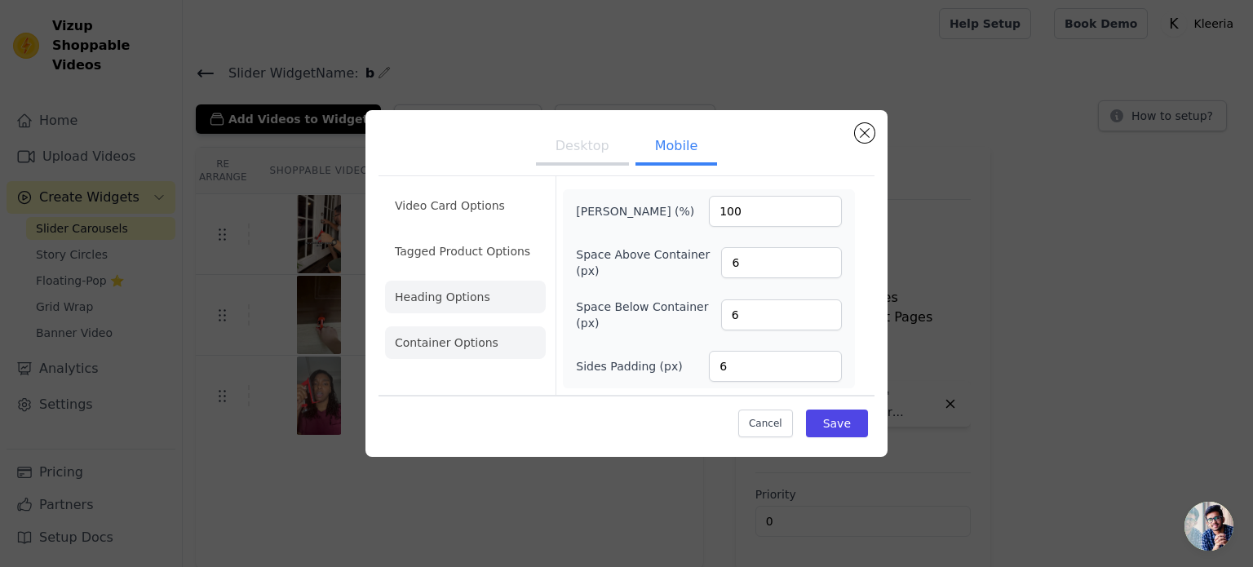
click at [489, 302] on li "Heading Options" at bounding box center [465, 297] width 161 height 33
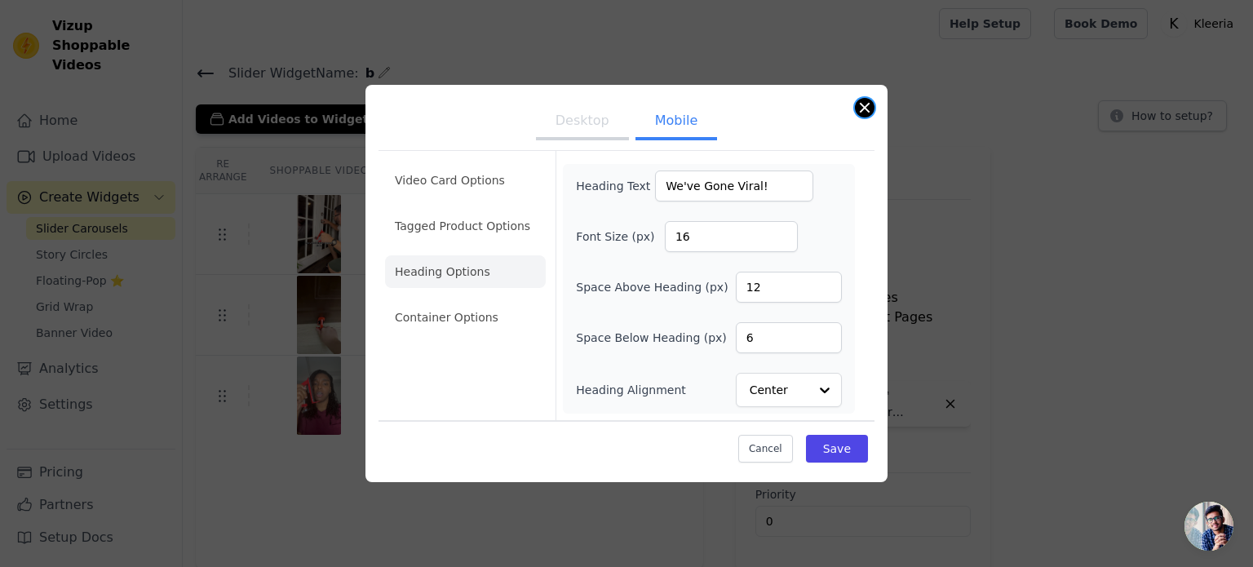
click at [867, 110] on button "Close modal" at bounding box center [865, 108] width 20 height 20
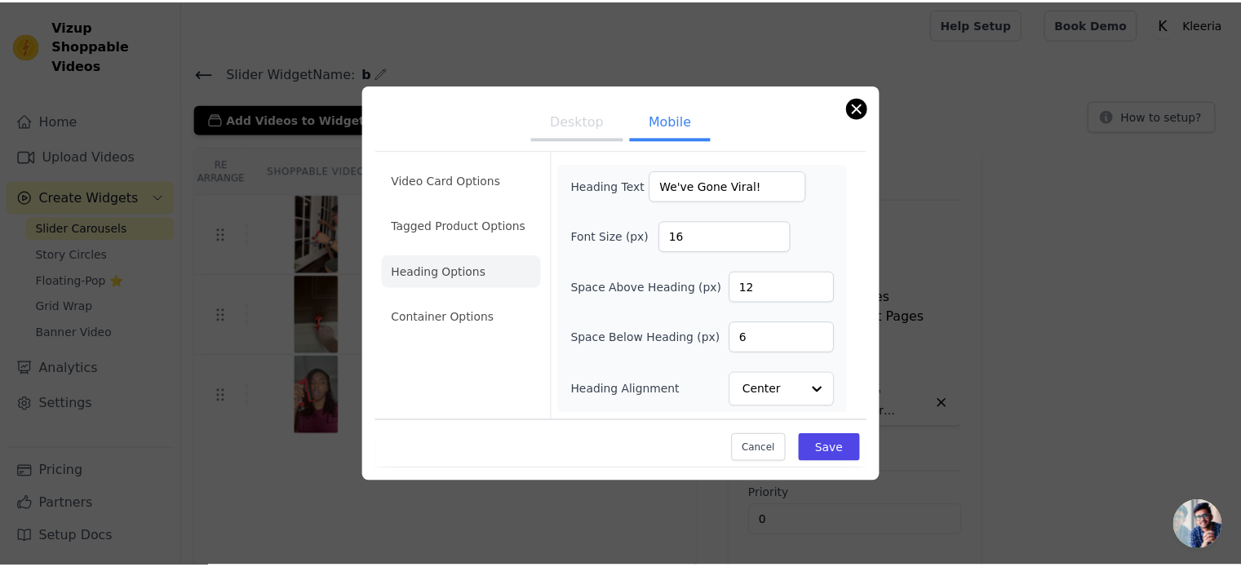
scroll to position [2, 0]
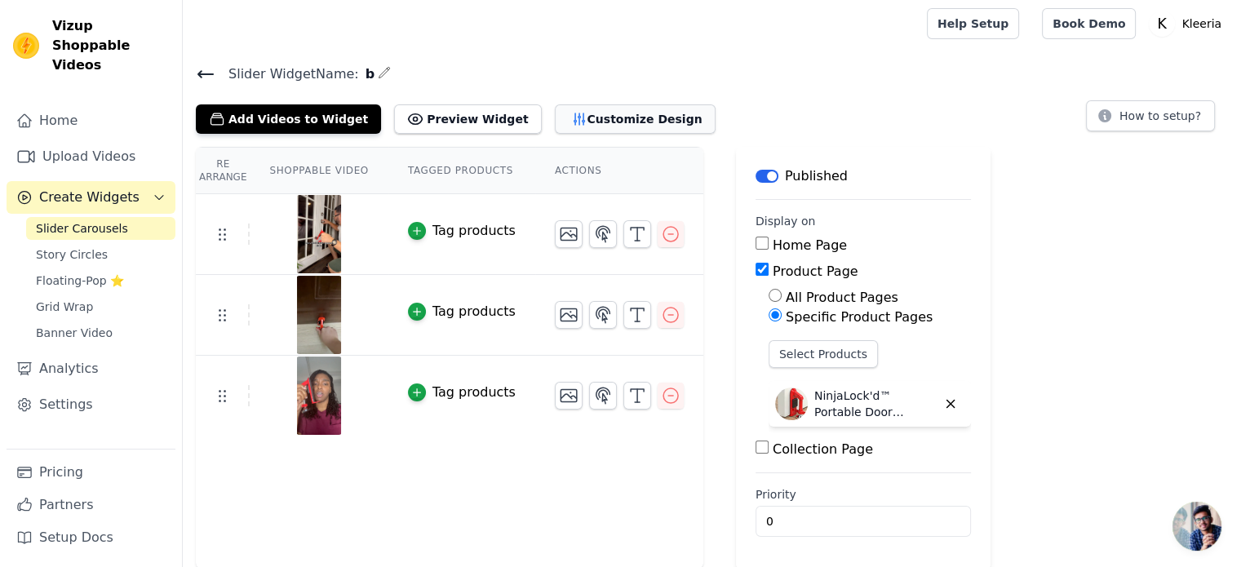
click at [556, 120] on button "Customize Design" at bounding box center [635, 118] width 161 height 29
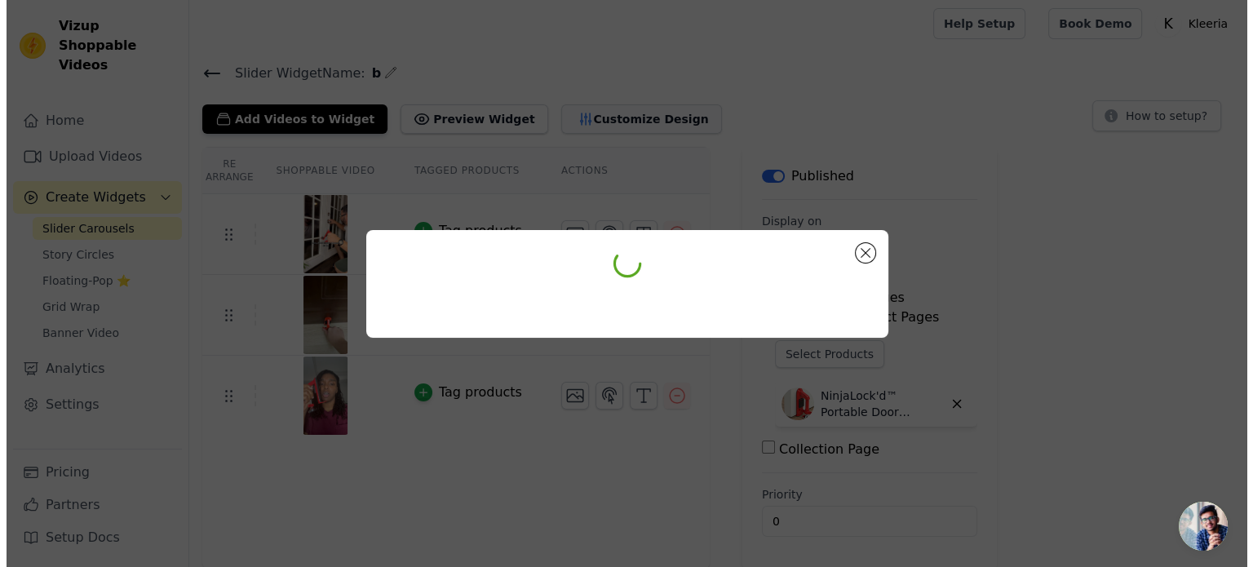
scroll to position [0, 0]
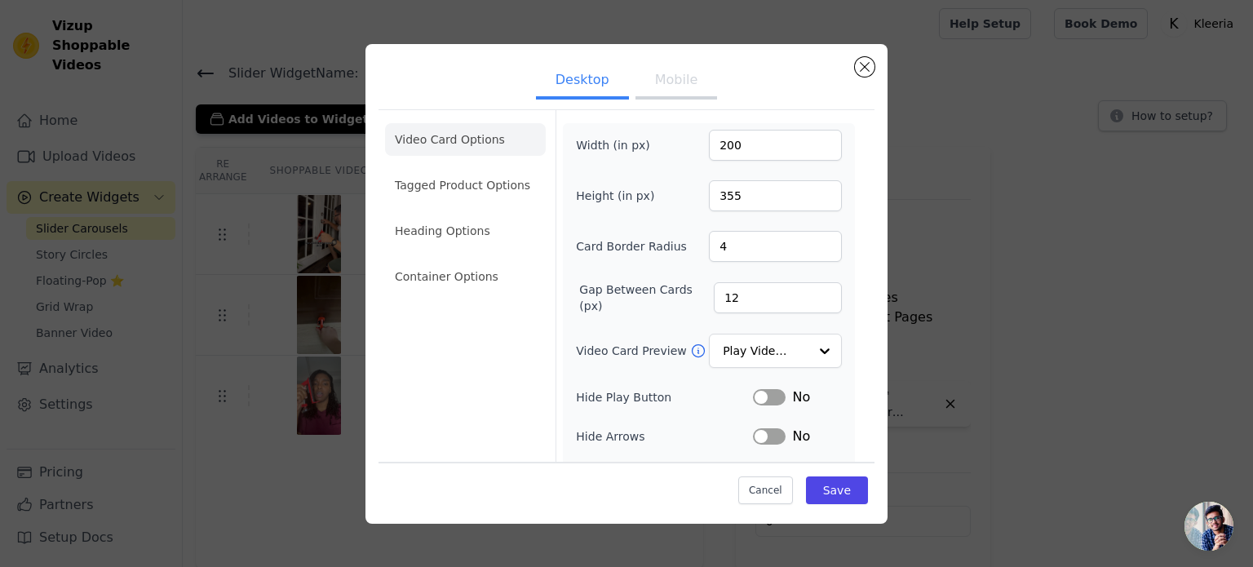
click at [655, 90] on button "Mobile" at bounding box center [677, 82] width 82 height 36
click at [472, 234] on li "Heading Options" at bounding box center [465, 231] width 161 height 33
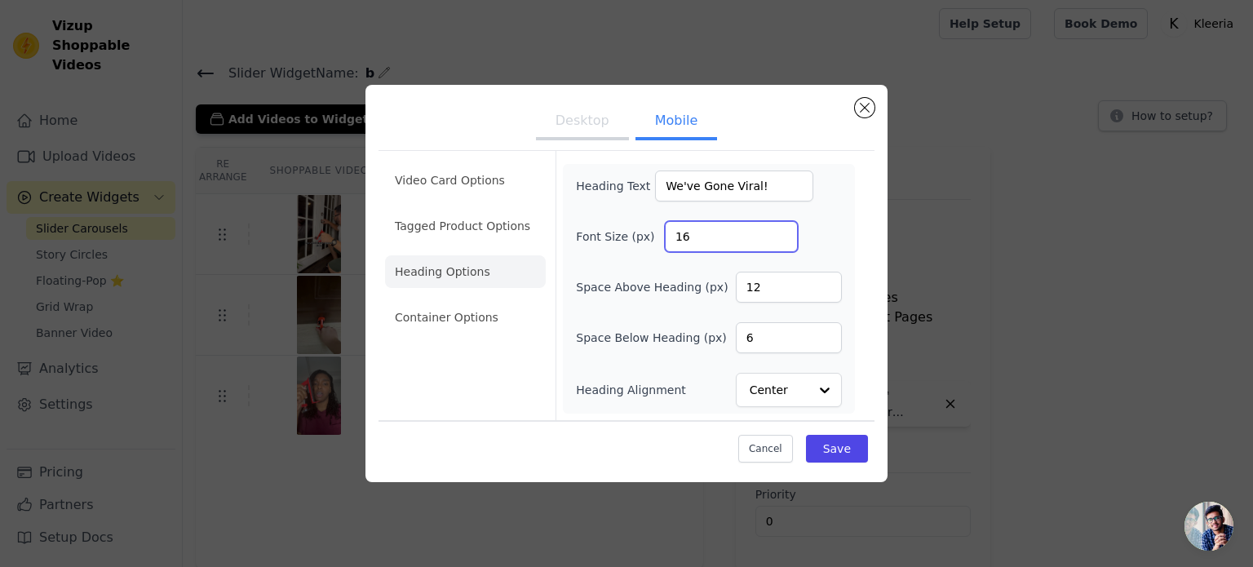
drag, startPoint x: 706, startPoint y: 228, endPoint x: 653, endPoint y: 228, distance: 53.0
click at [653, 228] on div "Font Size (px) 16" at bounding box center [709, 236] width 266 height 31
type input "18"
click at [841, 448] on button "Save" at bounding box center [837, 449] width 62 height 28
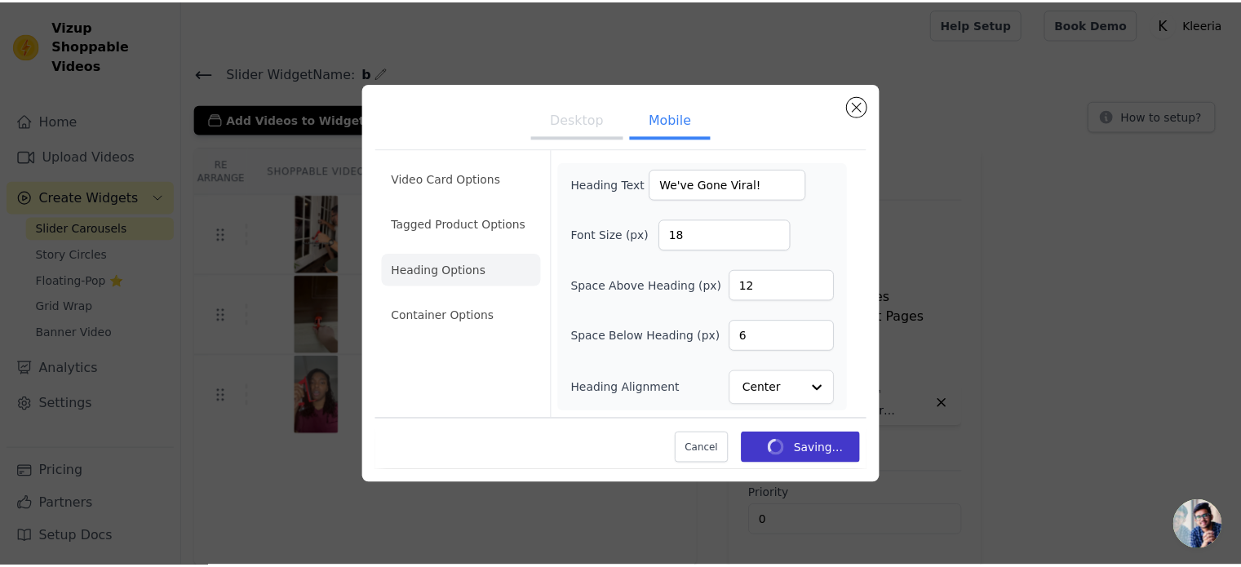
scroll to position [2, 0]
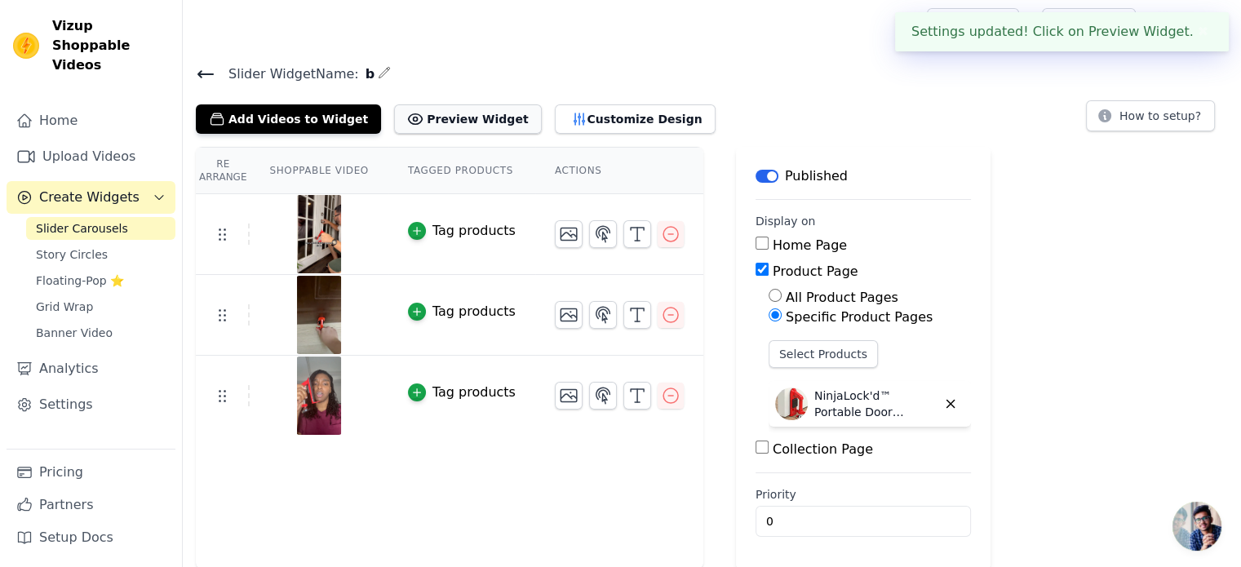
click at [454, 110] on button "Preview Widget" at bounding box center [467, 118] width 147 height 29
